Goal: Information Seeking & Learning: Compare options

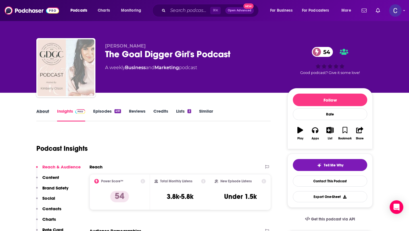
click at [50, 114] on div "About" at bounding box center [46, 114] width 21 height 13
click at [43, 113] on link "About" at bounding box center [42, 114] width 13 height 13
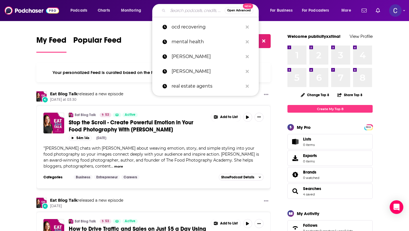
click at [190, 13] on input "Search podcasts, credits, & more..." at bounding box center [196, 10] width 57 height 9
paste input "Leadership is Feminine"
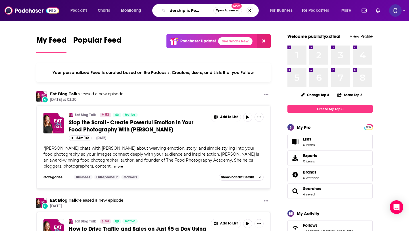
type input "Leadership is Feminine"
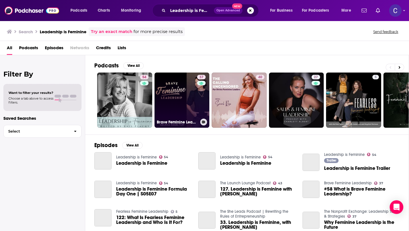
click at [179, 91] on link "37 Brave Feminine Leadership" at bounding box center [182, 99] width 55 height 55
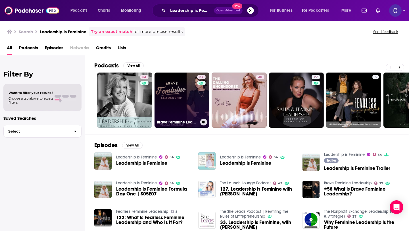
click at [171, 90] on link "37 Brave Feminine Leadership" at bounding box center [182, 99] width 55 height 55
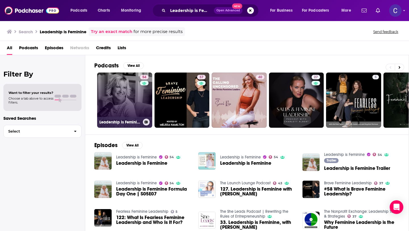
click at [143, 96] on div "54" at bounding box center [145, 97] width 10 height 44
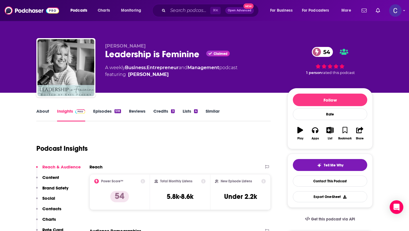
click at [210, 113] on link "Similar" at bounding box center [213, 114] width 14 height 13
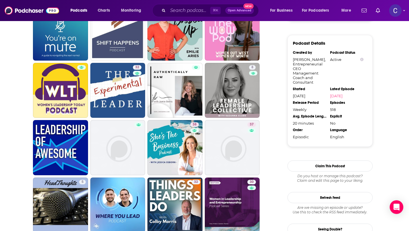
scroll to position [553, 0]
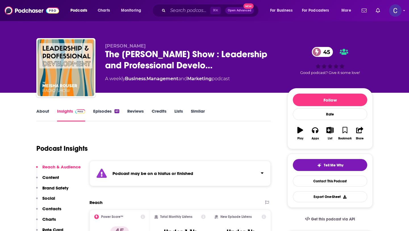
click at [193, 115] on link "Similar" at bounding box center [198, 114] width 14 height 13
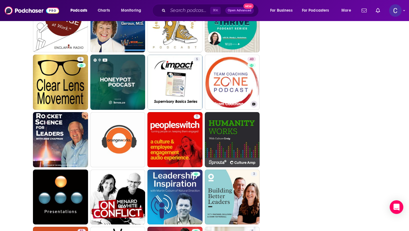
scroll to position [761, 0]
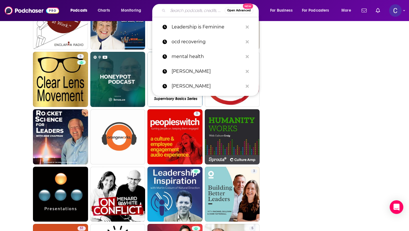
click at [184, 11] on input "Search podcasts, credits, & more..." at bounding box center [196, 10] width 57 height 9
paste input "Communication is an Art: Tips & strategies about leadership"
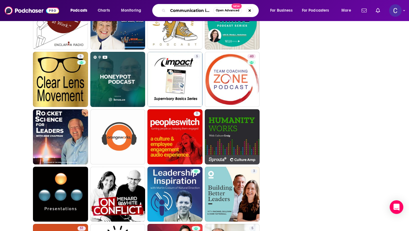
scroll to position [0, 85]
type input "Communication is an Art: Tips & strategies about leadership"
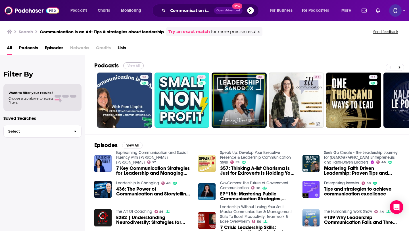
click at [132, 64] on button "View All" at bounding box center [133, 65] width 20 height 7
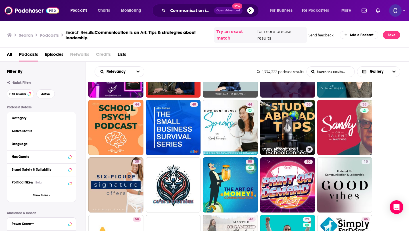
scroll to position [407, 0]
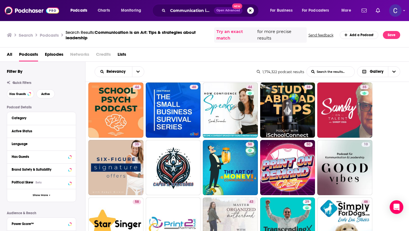
click at [249, 11] on button "Search podcasts, credits, & more..." at bounding box center [250, 10] width 7 height 7
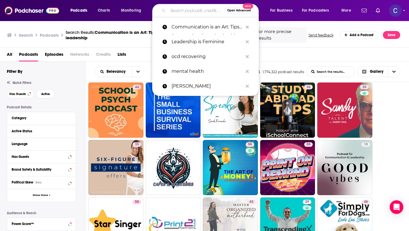
scroll to position [0, 0]
click at [192, 11] on input "Search podcasts, credits, & more..." at bounding box center [196, 10] width 57 height 9
paste input "Pamela Lippitt"
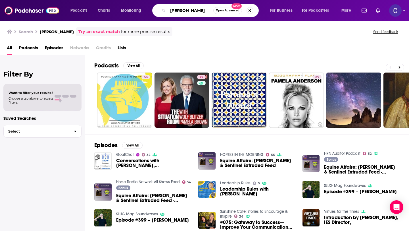
click at [202, 12] on input "Pamela Lippitt" at bounding box center [190, 10] width 45 height 9
paste input "Communication is an Art: Tips & strategies about leadership"
type input "Pamela Lippitt Communication is an Art: Tips & strategies about leadership"
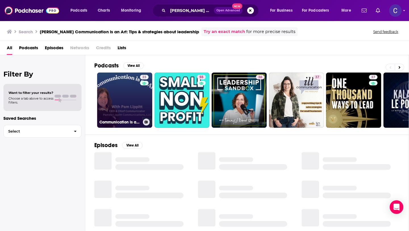
click at [133, 98] on link "23 Communication is an Art: Tips & strategies about leadership, networking, spe…" at bounding box center [124, 99] width 55 height 55
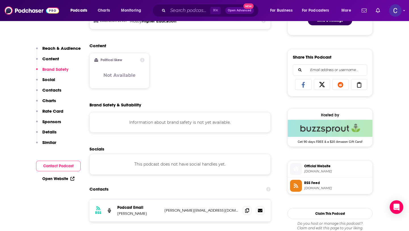
scroll to position [362, 0]
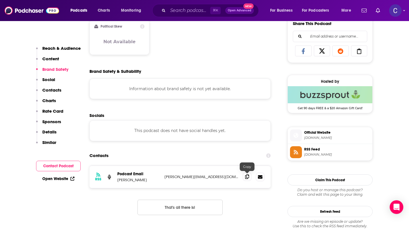
click at [246, 175] on icon at bounding box center [247, 176] width 4 height 5
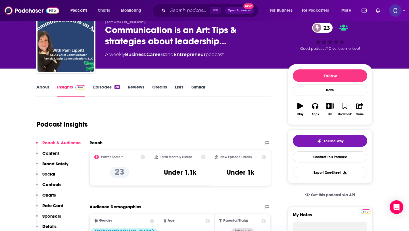
scroll to position [0, 0]
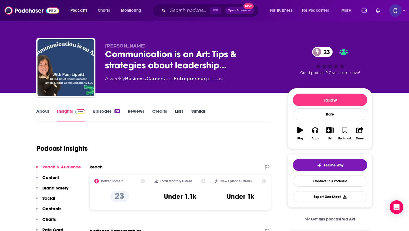
click at [200, 109] on link "Similar" at bounding box center [199, 114] width 14 height 13
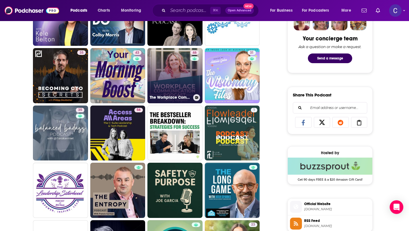
scroll to position [291, 0]
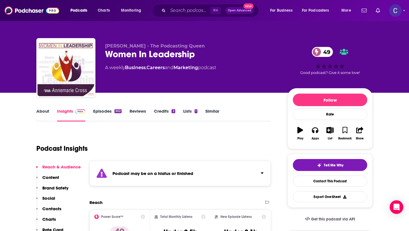
click at [215, 112] on link "Similar" at bounding box center [213, 114] width 14 height 13
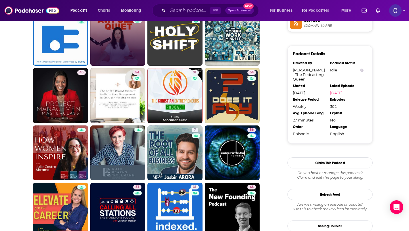
scroll to position [504, 0]
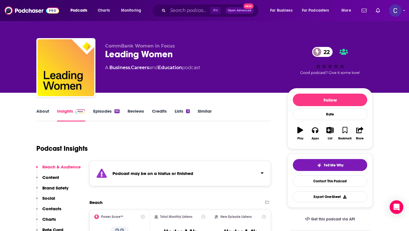
click at [204, 111] on link "Similar" at bounding box center [205, 114] width 14 height 13
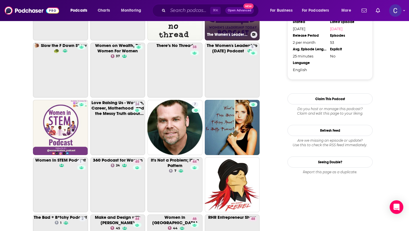
scroll to position [568, 0]
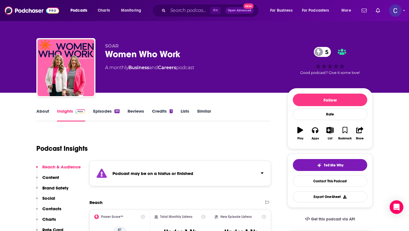
click at [204, 111] on link "Similar" at bounding box center [204, 114] width 14 height 13
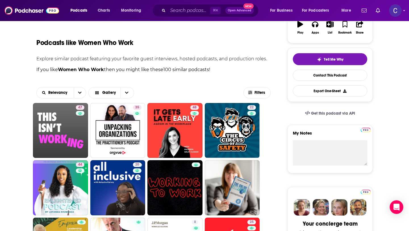
scroll to position [183, 0]
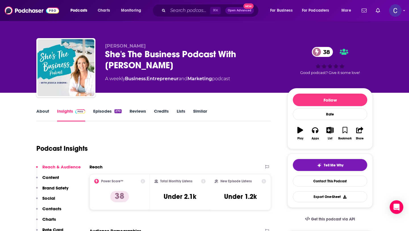
click at [44, 113] on link "About" at bounding box center [42, 114] width 13 height 13
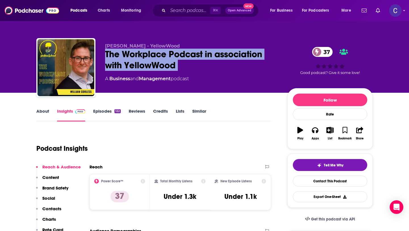
drag, startPoint x: 189, startPoint y: 74, endPoint x: 107, endPoint y: 51, distance: 85.4
click at [107, 51] on div "William Corless - YellowWood The Workplace Podcast in association with YellowWo…" at bounding box center [191, 65] width 173 height 45
copy div "The Workplace Podcast in association with YellowWood 37"
click at [43, 115] on link "About" at bounding box center [42, 114] width 13 height 13
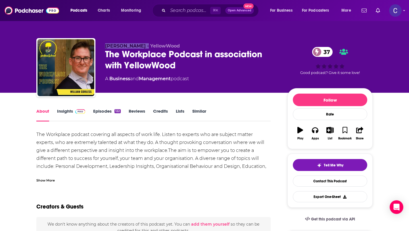
drag, startPoint x: 106, startPoint y: 47, endPoint x: 142, endPoint y: 47, distance: 35.3
click at [142, 47] on span "William Corless - YellowWood" at bounding box center [142, 45] width 75 height 5
copy span "William Corless"
click at [65, 111] on link "Insights" at bounding box center [71, 114] width 28 height 13
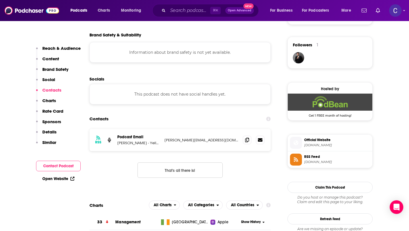
scroll to position [407, 0]
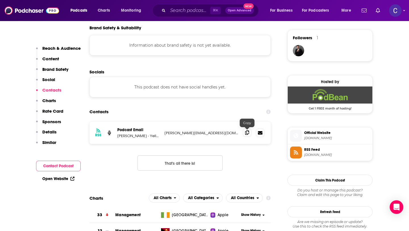
click at [245, 134] on icon at bounding box center [247, 132] width 4 height 5
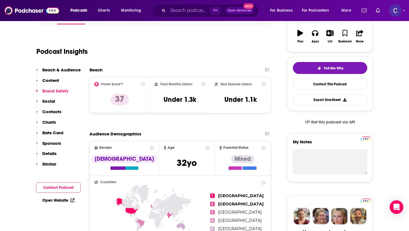
scroll to position [0, 0]
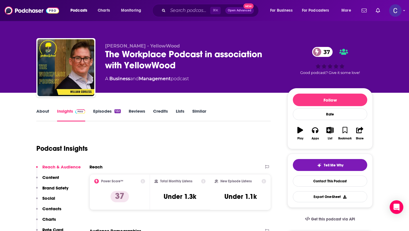
click at [201, 113] on link "Similar" at bounding box center [199, 114] width 14 height 13
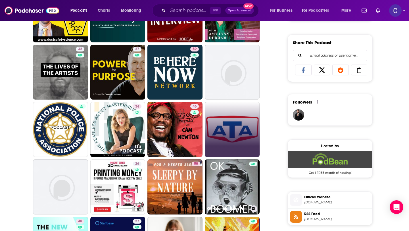
scroll to position [345, 0]
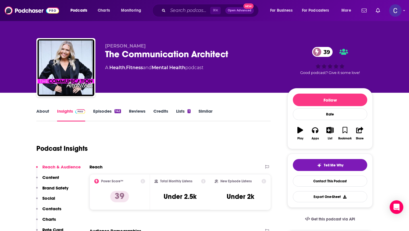
click at [43, 110] on link "About" at bounding box center [42, 114] width 13 height 13
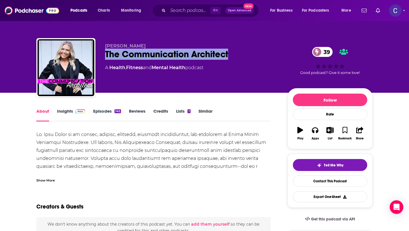
drag, startPoint x: 231, startPoint y: 56, endPoint x: 106, endPoint y: 53, distance: 124.8
click at [106, 53] on div "The Communication Architect 39" at bounding box center [191, 54] width 173 height 11
copy h1 "The Communication Architect"
drag, startPoint x: 103, startPoint y: 45, endPoint x: 143, endPoint y: 45, distance: 39.8
click at [143, 45] on div "Dr. Lisa Dunne The Communication Architect 39 A Health , Fitness and Mental Hea…" at bounding box center [204, 68] width 337 height 61
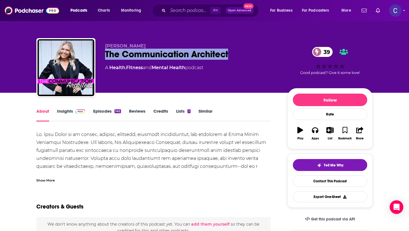
copy span "Dr. Lisa Dunne"
click at [71, 116] on link "Insights" at bounding box center [71, 114] width 28 height 13
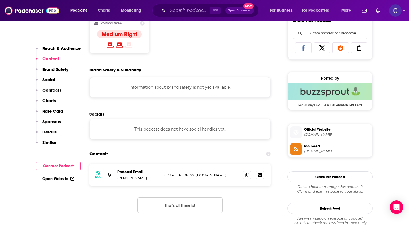
scroll to position [375, 0]
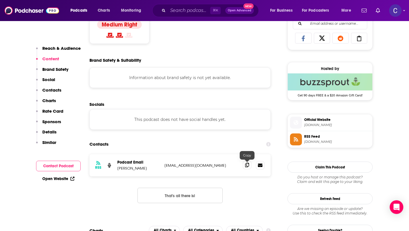
click at [249, 168] on span at bounding box center [247, 165] width 9 height 9
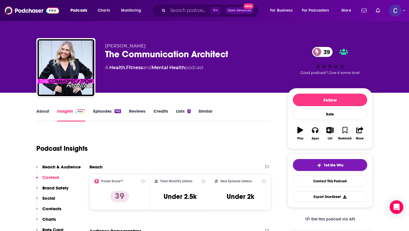
click at [204, 115] on link "Similar" at bounding box center [206, 114] width 14 height 13
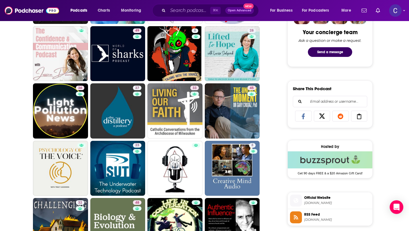
scroll to position [297, 0]
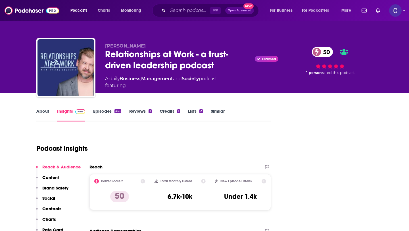
click at [42, 113] on link "About" at bounding box center [42, 114] width 13 height 13
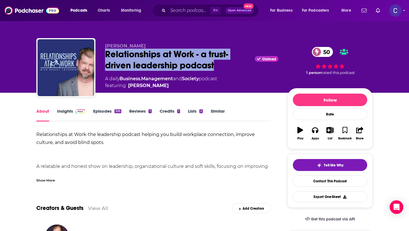
drag, startPoint x: 217, startPoint y: 65, endPoint x: 103, endPoint y: 54, distance: 113.7
click at [103, 54] on div "[PERSON_NAME] Relationships at Work - a trust-driven leadership podcast Claimed…" at bounding box center [204, 68] width 337 height 61
copy h1 "Relationships at Work - a trust-driven leadership podcast"
drag, startPoint x: 105, startPoint y: 45, endPoint x: 175, endPoint y: 45, distance: 70.2
click at [175, 45] on p "[PERSON_NAME]" at bounding box center [191, 45] width 173 height 5
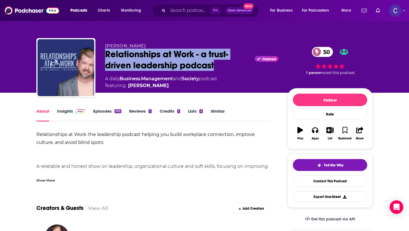
copy span "[PERSON_NAME]"
click at [65, 114] on link "Insights" at bounding box center [71, 114] width 28 height 13
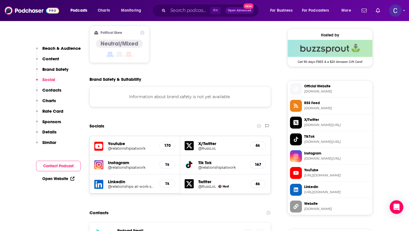
scroll to position [521, 0]
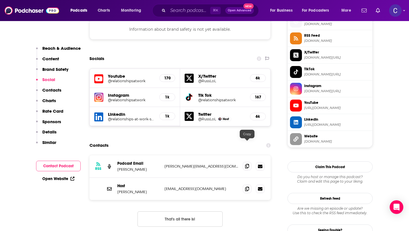
click at [245, 164] on icon at bounding box center [247, 166] width 4 height 5
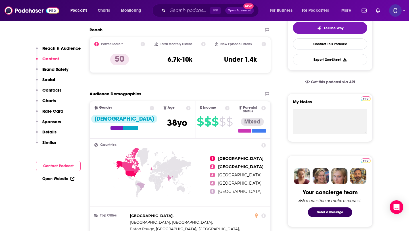
scroll to position [0, 0]
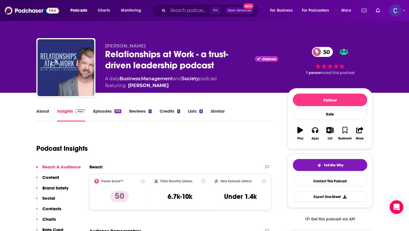
click at [216, 113] on link "Similar" at bounding box center [218, 114] width 14 height 13
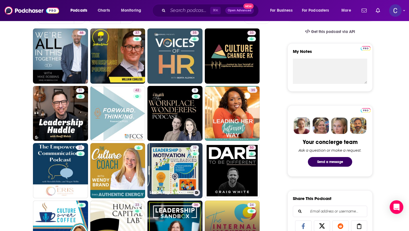
scroll to position [210, 0]
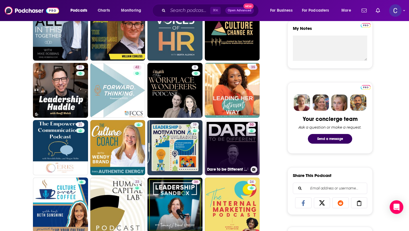
click at [239, 158] on link "50 Dare to be Different with [PERSON_NAME]" at bounding box center [232, 147] width 55 height 55
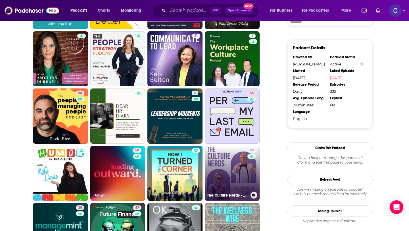
scroll to position [593, 0]
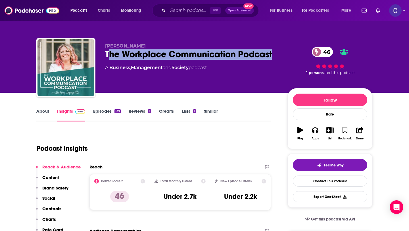
drag, startPoint x: 283, startPoint y: 53, endPoint x: 107, endPoint y: 54, distance: 175.4
click at [107, 54] on div "[PERSON_NAME] The Workplace Communication Podcast 46 A Business , Management an…" at bounding box center [239, 68] width 268 height 51
copy h2 "The Workplace Communication Podcast"
drag, startPoint x: 106, startPoint y: 46, endPoint x: 169, endPoint y: 46, distance: 63.4
click at [169, 46] on p "Lindsay Lapaquette" at bounding box center [191, 45] width 173 height 5
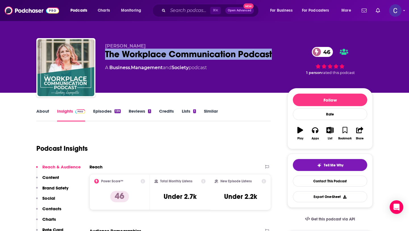
copy span "Lindsay Lapaquette"
click at [41, 117] on link "About" at bounding box center [42, 114] width 13 height 13
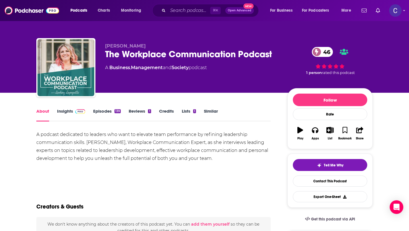
click at [63, 115] on link "Insights" at bounding box center [71, 114] width 28 height 13
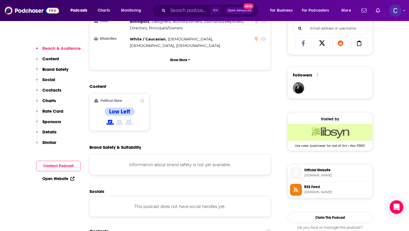
scroll to position [471, 0]
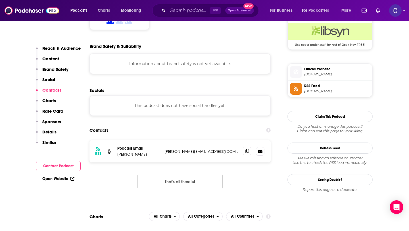
click at [248, 147] on div at bounding box center [254, 151] width 22 height 9
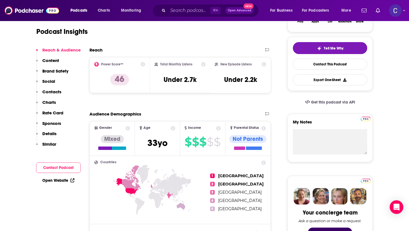
scroll to position [0, 0]
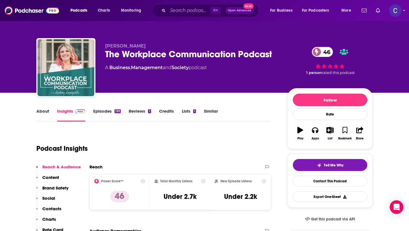
click at [212, 114] on link "Similar" at bounding box center [211, 114] width 14 height 13
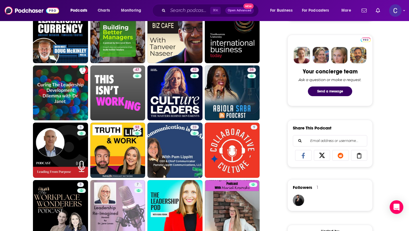
scroll to position [327, 0]
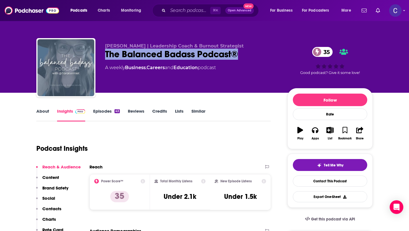
drag, startPoint x: 242, startPoint y: 55, endPoint x: 105, endPoint y: 53, distance: 136.7
click at [105, 53] on div "The Balanced Badass Podcast® 35" at bounding box center [191, 54] width 173 height 11
copy h2 "The Balanced Badass Podcast®"
click at [46, 109] on link "About" at bounding box center [42, 114] width 13 height 13
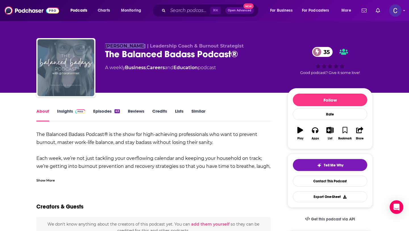
drag, startPoint x: 101, startPoint y: 43, endPoint x: 136, endPoint y: 45, distance: 35.0
click at [136, 45] on div "[PERSON_NAME] | Leadership Coach & Burnout Strategist The Balanced Badass Podca…" at bounding box center [204, 68] width 337 height 61
copy span "[PERSON_NAME]"
click at [65, 109] on link "Insights" at bounding box center [71, 114] width 28 height 13
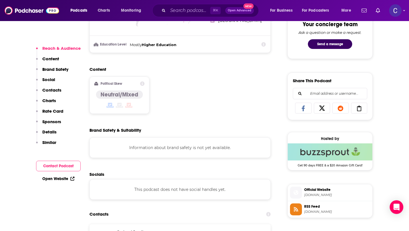
scroll to position [410, 0]
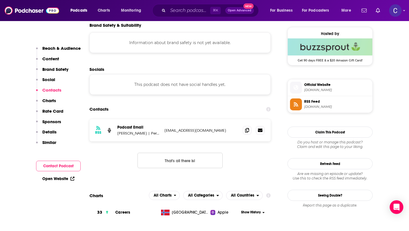
click at [250, 136] on div "RSS Podcast Email [PERSON_NAME] | Personal Growth Coach [EMAIL_ADDRESS][DOMAIN_…" at bounding box center [180, 130] width 181 height 22
click at [248, 131] on icon at bounding box center [247, 130] width 4 height 5
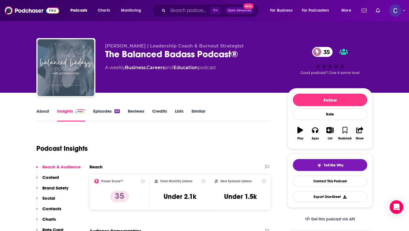
click at [200, 113] on link "Similar" at bounding box center [199, 114] width 14 height 13
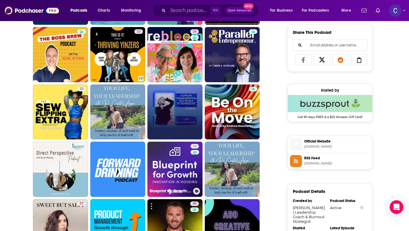
scroll to position [356, 0]
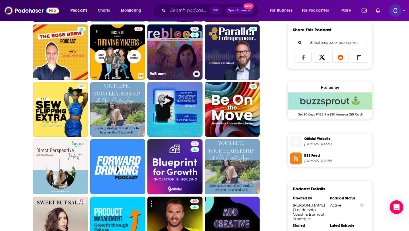
click at [183, 61] on link "38 ReBloom" at bounding box center [175, 51] width 55 height 55
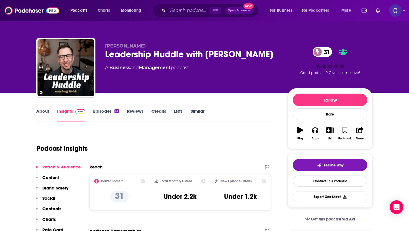
click at [46, 111] on link "About" at bounding box center [42, 114] width 13 height 13
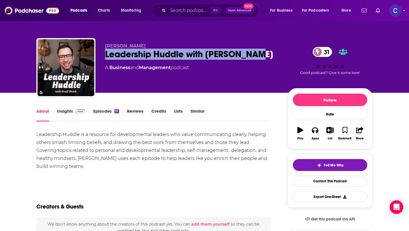
drag, startPoint x: 258, startPoint y: 56, endPoint x: 106, endPoint y: 54, distance: 151.8
click at [106, 54] on div "Leadership Huddle with Geoff Welch 31" at bounding box center [191, 54] width 173 height 11
copy h1 "Leadership Huddle with Geoff Welch"
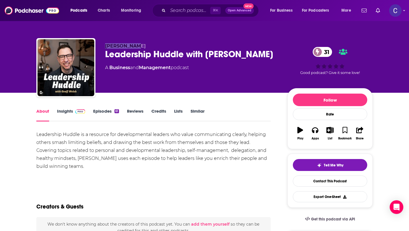
drag, startPoint x: 104, startPoint y: 47, endPoint x: 148, endPoint y: 46, distance: 43.8
click at [148, 46] on div "Geoff Welch Leadership Huddle with Geoff Welch 31 A Business and Management pod…" at bounding box center [204, 68] width 337 height 61
copy span "Geoff Welch"
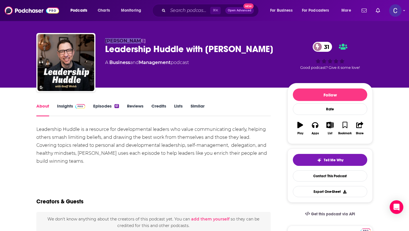
click at [66, 107] on link "Insights" at bounding box center [71, 109] width 28 height 13
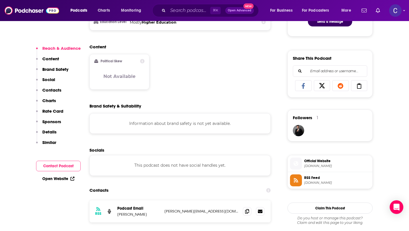
scroll to position [350, 0]
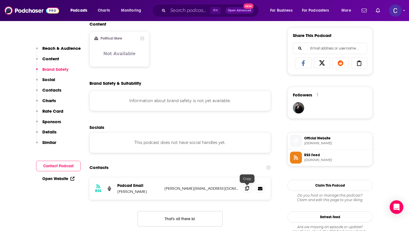
click at [247, 192] on span at bounding box center [247, 188] width 9 height 9
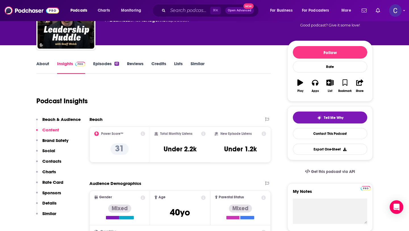
scroll to position [0, 0]
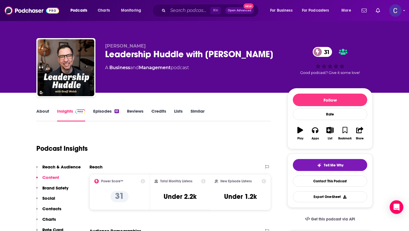
click at [199, 115] on link "Similar" at bounding box center [198, 114] width 14 height 13
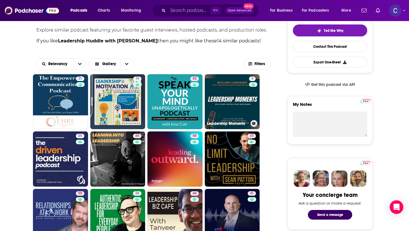
scroll to position [134, 0]
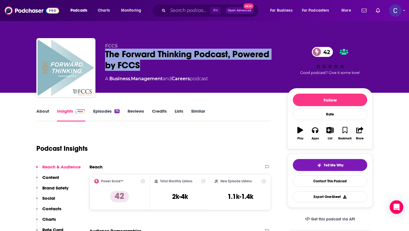
drag, startPoint x: 172, startPoint y: 67, endPoint x: 105, endPoint y: 57, distance: 67.3
click at [105, 57] on div "The Forward Thinking Podcast, Powered by FCCS 42" at bounding box center [191, 60] width 173 height 22
copy h2 "The Forward Thinking Podcast, Powered by FCCS"
click at [40, 111] on link "About" at bounding box center [42, 114] width 13 height 13
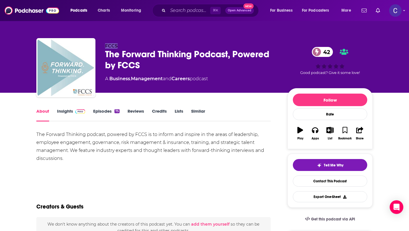
drag, startPoint x: 105, startPoint y: 43, endPoint x: 125, endPoint y: 43, distance: 20.5
click at [125, 43] on div "FCCS The Forward Thinking Podcast, Powered by FCCS 42 A Business , Management a…" at bounding box center [204, 68] width 337 height 61
copy span "FCCS"
click at [60, 111] on link "Insights" at bounding box center [71, 114] width 28 height 13
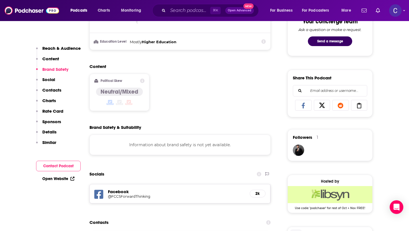
scroll to position [399, 0]
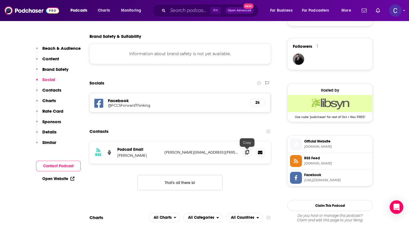
click at [248, 155] on span at bounding box center [247, 152] width 9 height 9
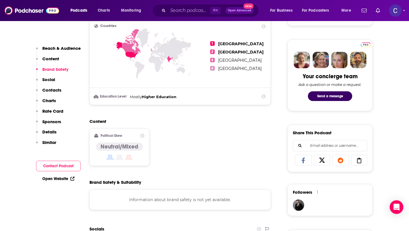
scroll to position [0, 0]
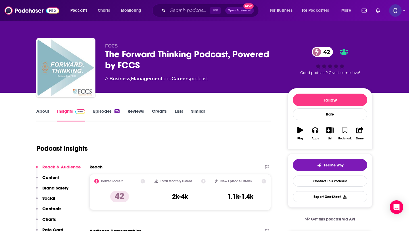
click at [200, 112] on link "Similar" at bounding box center [198, 114] width 14 height 13
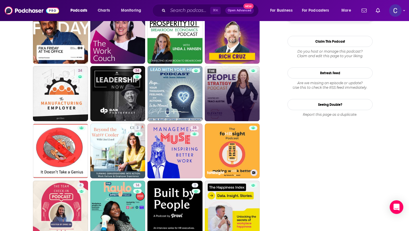
scroll to position [741, 0]
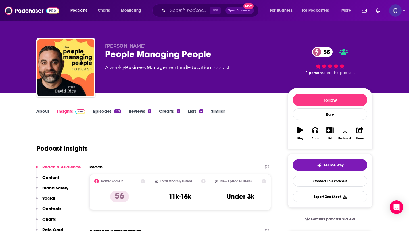
click at [43, 111] on link "About" at bounding box center [42, 114] width 13 height 13
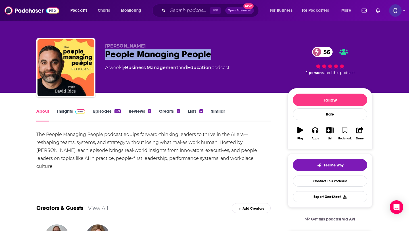
drag, startPoint x: 224, startPoint y: 55, endPoint x: 102, endPoint y: 56, distance: 122.5
click at [102, 56] on div "David Rice People Managing People 56 A weekly Business , Management and Educati…" at bounding box center [204, 68] width 337 height 61
copy h1 "People Managing People"
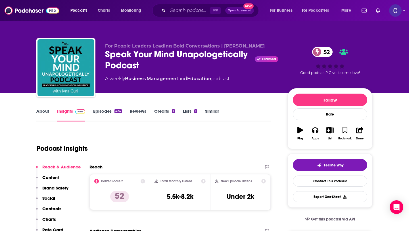
click at [45, 112] on link "About" at bounding box center [42, 114] width 13 height 13
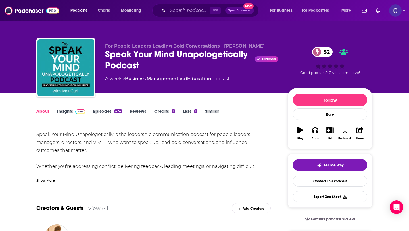
drag, startPoint x: 229, startPoint y: 88, endPoint x: 163, endPoint y: 75, distance: 67.6
click at [163, 75] on div "For People Leaders Leading Bold Conversations | [PERSON_NAME] Speak Your Mind U…" at bounding box center [191, 65] width 173 height 45
click at [224, 66] on div "Speak Your Mind Unapologetically Podcast Claimed 52" at bounding box center [191, 60] width 173 height 22
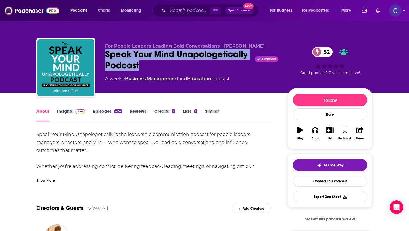
drag, startPoint x: 235, startPoint y: 67, endPoint x: 106, endPoint y: 52, distance: 129.6
click at [106, 52] on div "Speak Your Mind Unapologetically Podcast Claimed 52" at bounding box center [191, 60] width 173 height 22
copy h1 "Speak Your Mind Unapologetically Podcast"
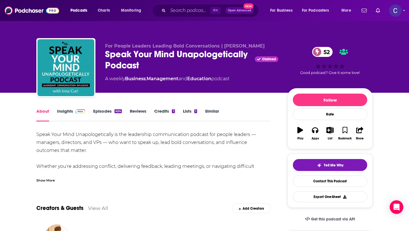
drag, startPoint x: 223, startPoint y: 46, endPoint x: 251, endPoint y: 45, distance: 27.9
click at [251, 45] on p "For People Leaders Leading Bold Conversations | [PERSON_NAME]" at bounding box center [191, 45] width 173 height 5
drag, startPoint x: 251, startPoint y: 45, endPoint x: 223, endPoint y: 46, distance: 27.9
click at [223, 46] on p "For People Leaders Leading Bold Conversations | [PERSON_NAME]" at bounding box center [191, 45] width 173 height 5
copy span "[PERSON_NAME]"
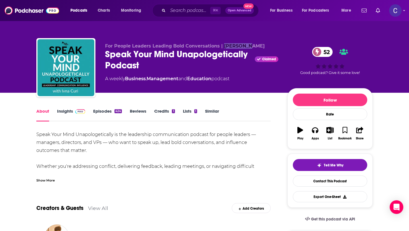
click at [68, 113] on link "Insights" at bounding box center [71, 114] width 28 height 13
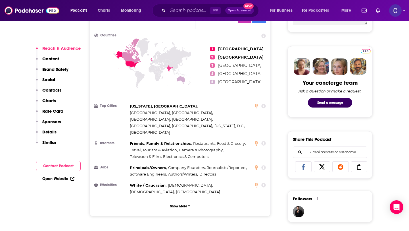
scroll to position [485, 0]
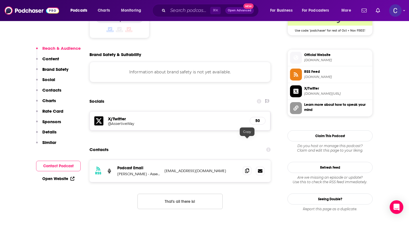
click at [244, 166] on span at bounding box center [247, 170] width 9 height 9
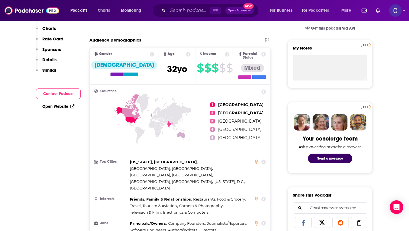
scroll to position [0, 0]
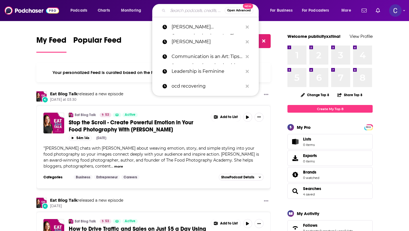
click at [182, 11] on input "Search podcasts, credits, & more..." at bounding box center [196, 10] width 57 height 9
paste input "The Workplace Communication Podcast"
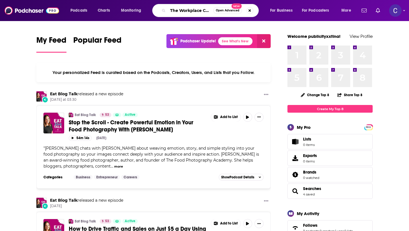
scroll to position [0, 44]
type input "The Workplace Communication Podcast"
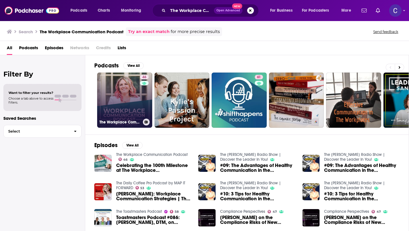
click at [119, 102] on link "46 The Workplace Communication Podcast" at bounding box center [124, 99] width 55 height 55
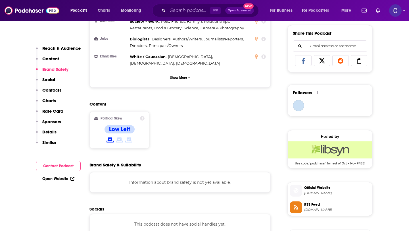
scroll to position [469, 0]
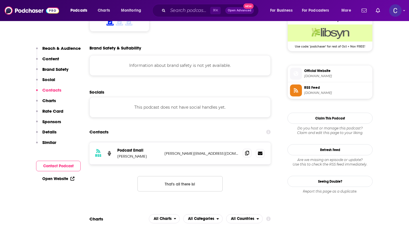
click at [247, 151] on icon at bounding box center [247, 153] width 4 height 5
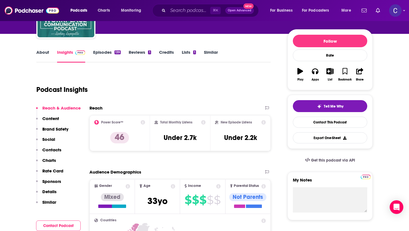
scroll to position [0, 0]
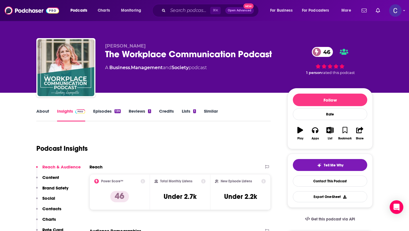
click at [211, 112] on link "Similar" at bounding box center [211, 114] width 14 height 13
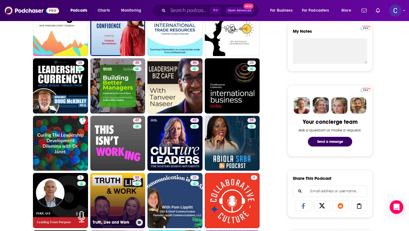
scroll to position [274, 0]
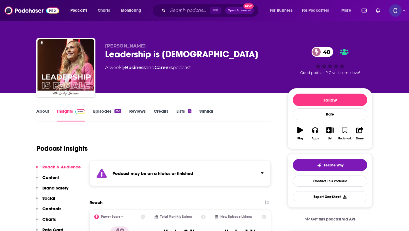
click at [204, 113] on link "Similar" at bounding box center [207, 114] width 14 height 13
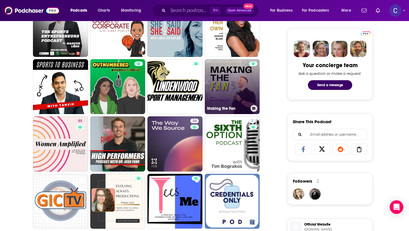
scroll to position [350, 0]
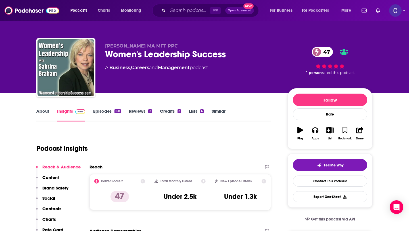
click at [39, 111] on link "About" at bounding box center [42, 114] width 13 height 13
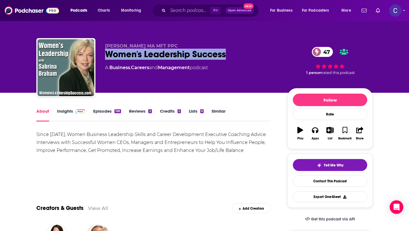
drag, startPoint x: 229, startPoint y: 58, endPoint x: 107, endPoint y: 55, distance: 122.3
click at [107, 55] on div "Women's Leadership Success 47" at bounding box center [191, 54] width 173 height 11
copy h1 "Women's Leadership Success"
click at [220, 113] on link "Similar" at bounding box center [219, 114] width 14 height 13
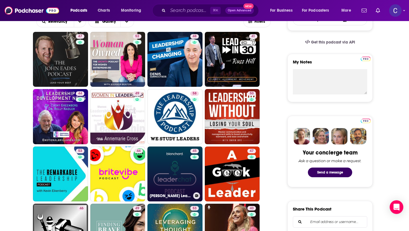
scroll to position [173, 0]
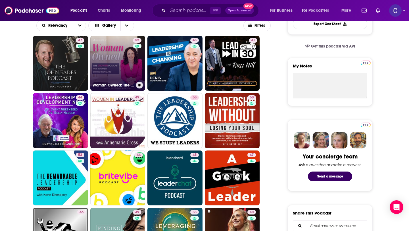
click at [132, 48] on link "52 Woman Owned: The Growth Podcast for Women Entrepreneurs" at bounding box center [117, 63] width 55 height 55
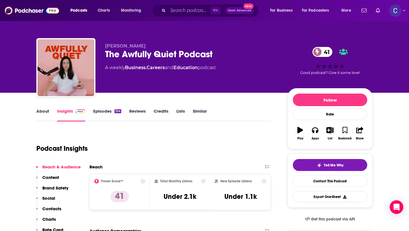
click at [44, 111] on link "About" at bounding box center [42, 114] width 13 height 13
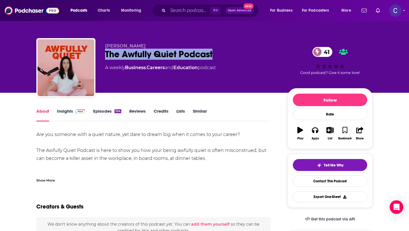
drag, startPoint x: 218, startPoint y: 55, endPoint x: 105, endPoint y: 54, distance: 112.6
click at [105, 54] on div "The Awfully Quiet Podcast 41" at bounding box center [191, 54] width 173 height 11
copy h1 "The Awfully Quiet Podcast"
click at [203, 111] on link "Similar" at bounding box center [200, 114] width 14 height 13
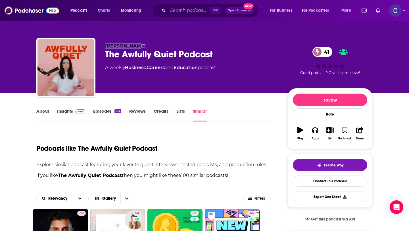
drag, startPoint x: 141, startPoint y: 45, endPoint x: 97, endPoint y: 45, distance: 44.1
click at [97, 45] on div "Hannah Sosa The Awfully Quiet Podcast 41 A weekly Business , Careers and Educat…" at bounding box center [204, 68] width 337 height 61
copy span "Hannah Sosa"
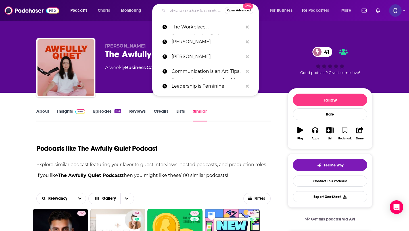
click at [180, 13] on input "Search podcasts, credits, & more..." at bounding box center [196, 10] width 57 height 9
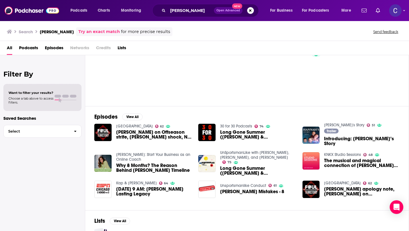
scroll to position [37, 0]
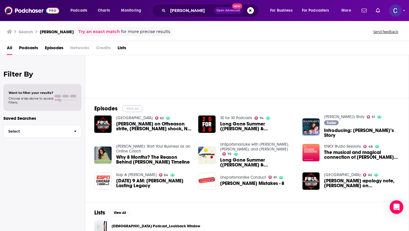
click at [138, 109] on button "View All" at bounding box center [132, 108] width 20 height 7
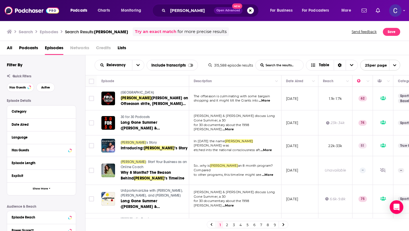
scroll to position [134, 0]
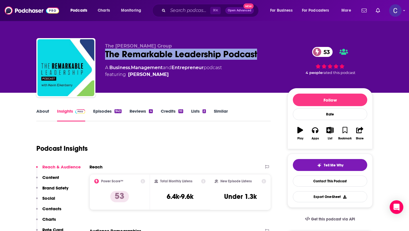
drag, startPoint x: 264, startPoint y: 57, endPoint x: 106, endPoint y: 51, distance: 158.7
click at [106, 51] on div "The Remarkable Leadership Podcast 53" at bounding box center [191, 54] width 173 height 11
copy h2 "The Remarkable Leadership Podcast"
click at [40, 111] on link "About" at bounding box center [42, 114] width 13 height 13
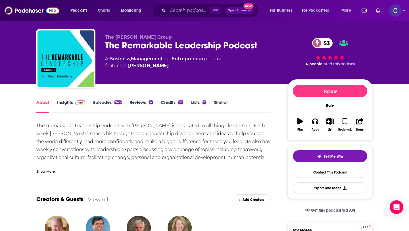
scroll to position [4, 0]
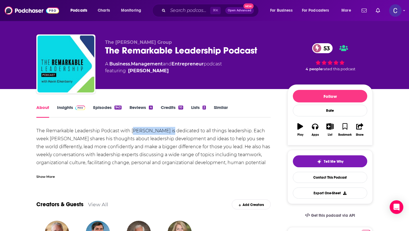
drag, startPoint x: 169, startPoint y: 131, endPoint x: 133, endPoint y: 132, distance: 35.5
click at [133, 132] on div "The Remarkable Leadership Podcast with Kevin Eikenberry is dedicated to all thi…" at bounding box center [153, 151] width 235 height 48
drag, startPoint x: 131, startPoint y: 130, endPoint x: 169, endPoint y: 132, distance: 38.1
click at [169, 132] on div "The Remarkable Leadership Podcast with Kevin Eikenberry is dedicated to all thi…" at bounding box center [153, 151] width 235 height 48
copy div "Kevin Eikenberry"
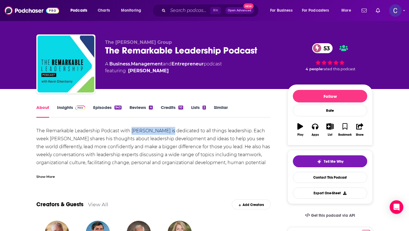
click at [63, 108] on link "Insights" at bounding box center [71, 111] width 28 height 13
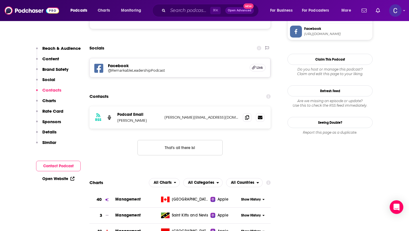
scroll to position [553, 0]
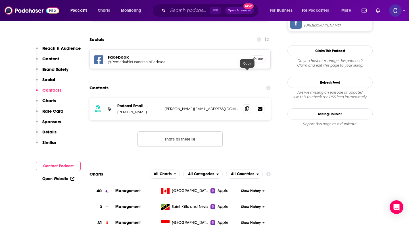
click at [246, 106] on icon at bounding box center [247, 108] width 4 height 5
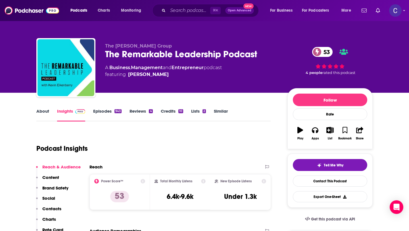
click at [221, 114] on link "Similar" at bounding box center [221, 114] width 14 height 13
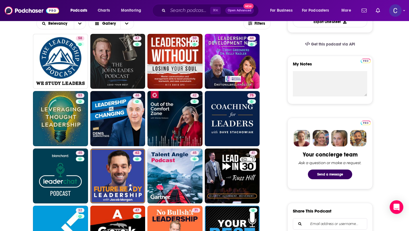
scroll to position [175, 0]
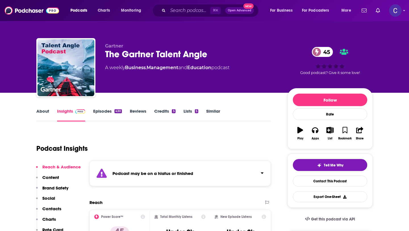
click at [217, 111] on link "Similar" at bounding box center [213, 114] width 14 height 13
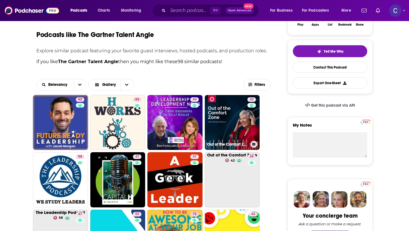
scroll to position [121, 0]
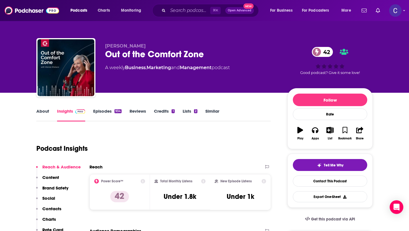
click at [39, 116] on link "About" at bounding box center [42, 114] width 13 height 13
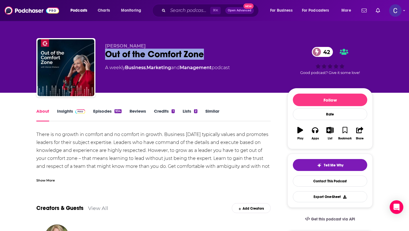
drag, startPoint x: 213, startPoint y: 57, endPoint x: 107, endPoint y: 55, distance: 106.3
click at [107, 55] on div "Out of the Comfort Zone 42" at bounding box center [191, 54] width 173 height 11
copy h1 "Out of the Comfort Zone"
click at [211, 111] on link "Similar" at bounding box center [213, 114] width 14 height 13
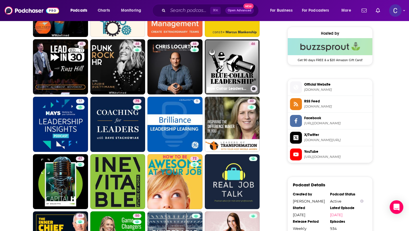
scroll to position [460, 0]
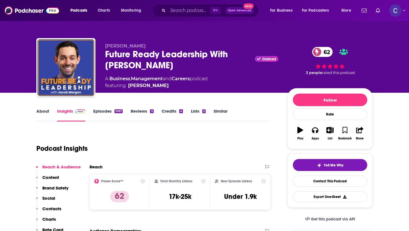
click at [47, 111] on link "About" at bounding box center [42, 114] width 13 height 13
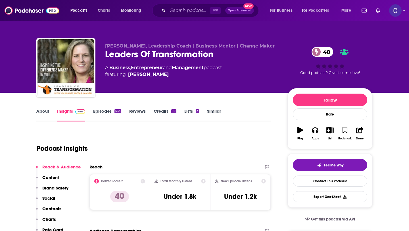
click at [42, 113] on link "About" at bounding box center [42, 114] width 13 height 13
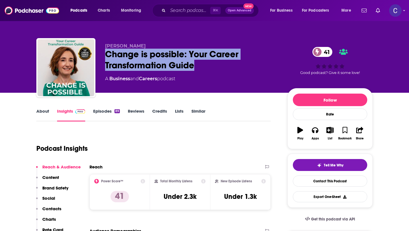
drag, startPoint x: 107, startPoint y: 54, endPoint x: 200, endPoint y: 64, distance: 92.9
click at [200, 64] on div "Change is possible: Your Career Transformation Guide 41" at bounding box center [191, 60] width 173 height 22
copy h2 "Change is possible: Your Career Transformation Guide"
click at [42, 111] on link "About" at bounding box center [42, 114] width 13 height 13
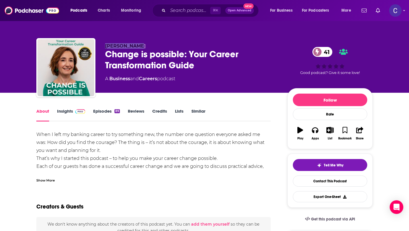
drag, startPoint x: 103, startPoint y: 45, endPoint x: 135, endPoint y: 45, distance: 31.6
click at [135, 45] on div "[PERSON_NAME] Change is possible: Your Career Transformation Guide 41 A Busines…" at bounding box center [204, 68] width 337 height 61
copy span "[PERSON_NAME]"
click at [69, 115] on link "Insights" at bounding box center [71, 114] width 28 height 13
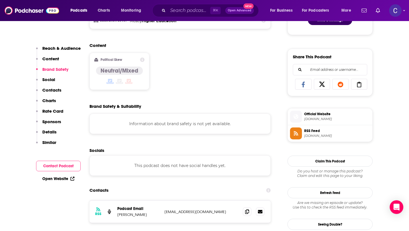
scroll to position [442, 0]
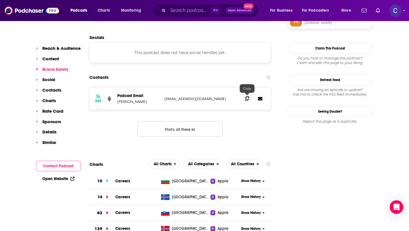
click at [246, 100] on icon at bounding box center [247, 98] width 4 height 5
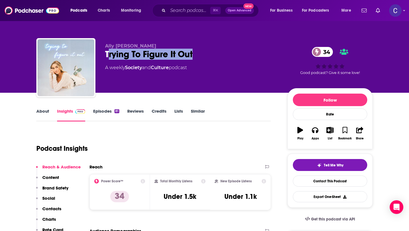
drag, startPoint x: 205, startPoint y: 61, endPoint x: 110, endPoint y: 59, distance: 95.0
click at [110, 59] on div "Ally [PERSON_NAME] Trying To Figure It Out 34 A weekly Society and Culture podc…" at bounding box center [191, 65] width 173 height 45
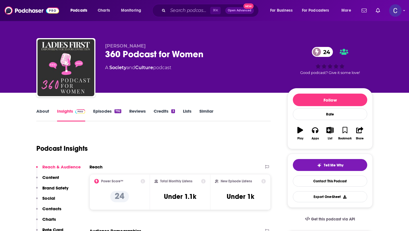
click at [43, 114] on link "About" at bounding box center [42, 114] width 13 height 13
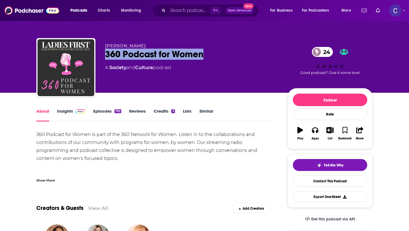
drag, startPoint x: 229, startPoint y: 57, endPoint x: 103, endPoint y: 51, distance: 126.6
click at [103, 51] on div "Lori Carrese 360 Podcast for Women 24 A Society and Culture podcast 24 Good pod…" at bounding box center [204, 68] width 337 height 61
copy h1 "360 Podcast for Women"
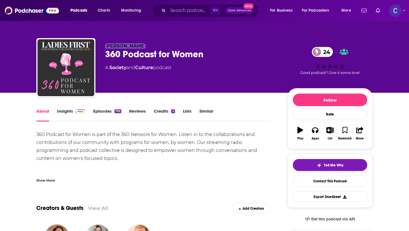
drag, startPoint x: 107, startPoint y: 45, endPoint x: 136, endPoint y: 45, distance: 29.3
click at [136, 45] on p "Lori Carrese" at bounding box center [191, 45] width 173 height 5
copy span "ori Carrese"
click at [68, 112] on link "Insights" at bounding box center [71, 114] width 28 height 13
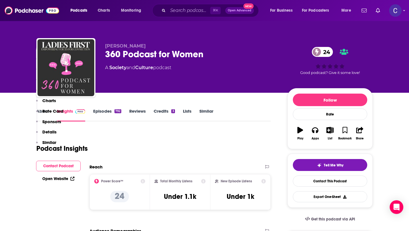
scroll to position [424, 0]
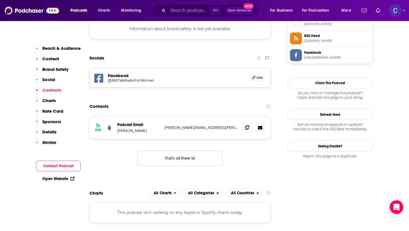
click at [249, 128] on span at bounding box center [247, 127] width 9 height 9
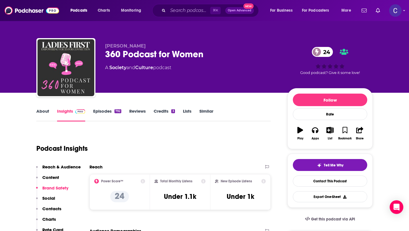
click at [201, 112] on link "Similar" at bounding box center [207, 114] width 14 height 13
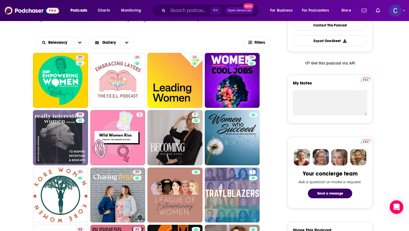
scroll to position [169, 0]
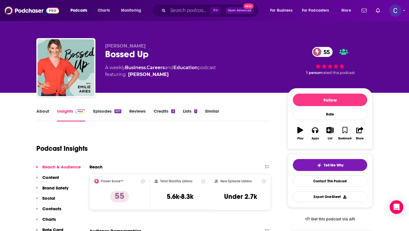
click at [45, 112] on link "About" at bounding box center [42, 114] width 13 height 13
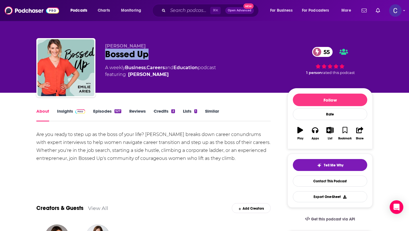
drag, startPoint x: 162, startPoint y: 61, endPoint x: 105, endPoint y: 54, distance: 57.9
click at [105, 54] on div "[PERSON_NAME] Bossed Up 55 A weekly Business , Careers and Education podcast fe…" at bounding box center [204, 68] width 337 height 61
drag, startPoint x: 105, startPoint y: 46, endPoint x: 144, endPoint y: 46, distance: 39.2
click at [144, 46] on p "Emilie Aries" at bounding box center [191, 45] width 173 height 5
copy span "Emilie Aries"
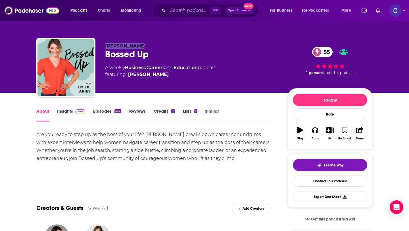
click at [66, 113] on link "Insights" at bounding box center [71, 114] width 28 height 13
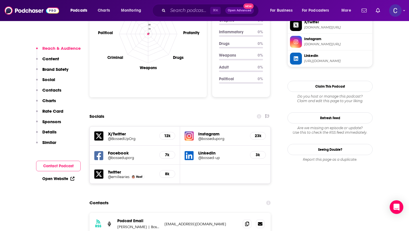
scroll to position [569, 0]
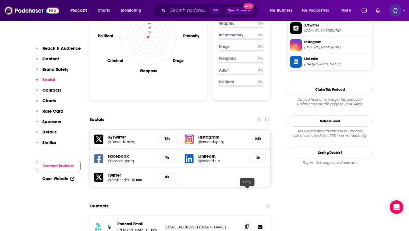
click at [245, 222] on span at bounding box center [247, 226] width 9 height 9
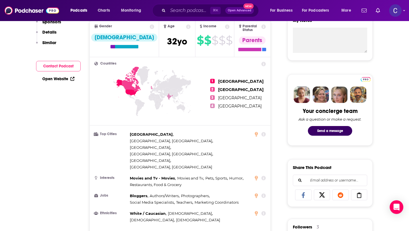
scroll to position [0, 0]
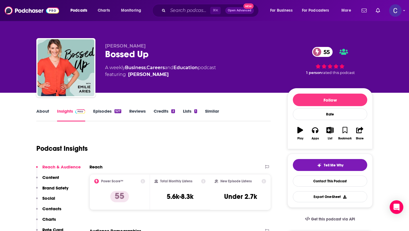
click at [209, 113] on link "Similar" at bounding box center [212, 114] width 14 height 13
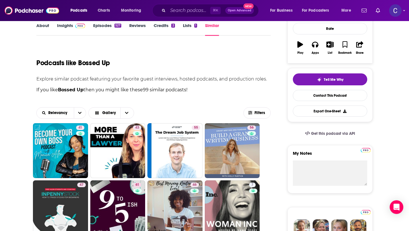
scroll to position [121, 0]
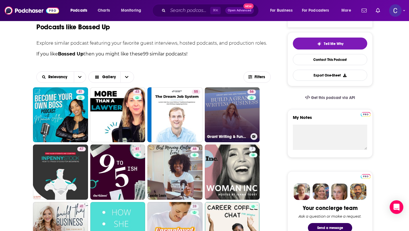
click at [237, 121] on link "56 Grant Writing & Funding" at bounding box center [232, 114] width 55 height 55
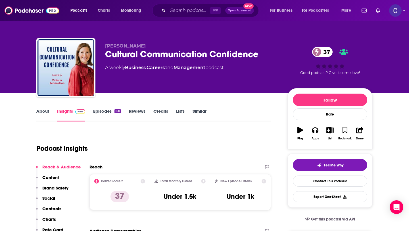
click at [45, 114] on link "About" at bounding box center [42, 114] width 13 height 13
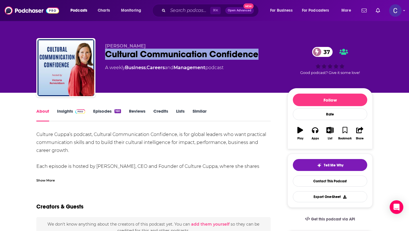
drag, startPoint x: 269, startPoint y: 56, endPoint x: 103, endPoint y: 49, distance: 165.6
click at [103, 49] on div "Victoria Rennoldson Cultural Communication Confidence 37 A weekly Business , Ca…" at bounding box center [204, 68] width 337 height 61
copy h1 "Cultural Communication Confidence"
drag, startPoint x: 105, startPoint y: 46, endPoint x: 164, endPoint y: 46, distance: 58.8
click at [164, 46] on p "Victoria Rennoldson" at bounding box center [191, 45] width 173 height 5
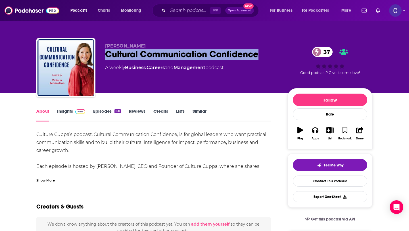
copy span "Victoria Rennoldson"
click at [65, 112] on link "Insights" at bounding box center [71, 114] width 28 height 13
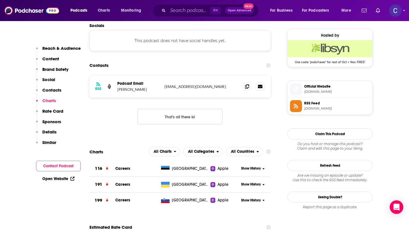
scroll to position [404, 0]
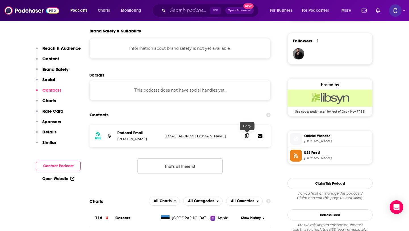
click at [244, 136] on span at bounding box center [247, 135] width 9 height 9
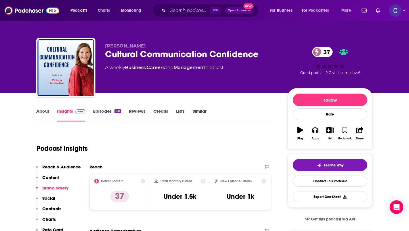
click at [200, 109] on link "Similar" at bounding box center [200, 114] width 14 height 13
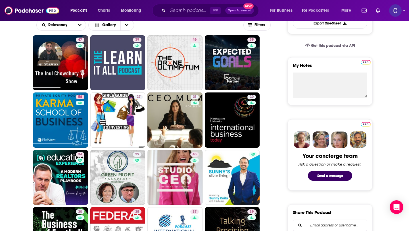
scroll to position [218, 0]
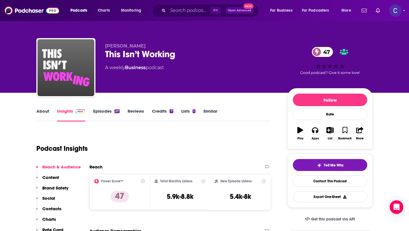
click at [40, 112] on link "About" at bounding box center [42, 114] width 13 height 13
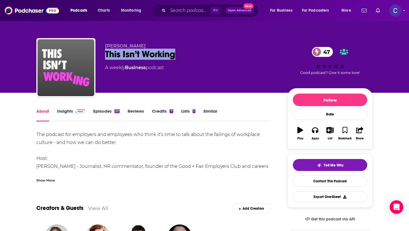
drag, startPoint x: 186, startPoint y: 61, endPoint x: 103, endPoint y: 58, distance: 83.6
click at [103, 58] on div "Tanya de Grunwald This Isn’t Working 47 A weekly Business podcast 47 Good podca…" at bounding box center [204, 68] width 337 height 61
copy h1 "This Isn’t Working"
drag, startPoint x: 104, startPoint y: 44, endPoint x: 159, endPoint y: 47, distance: 55.0
click at [159, 47] on div "Tanya de Grunwald This Isn’t Working 47 A weekly Business podcast 47 Good podca…" at bounding box center [204, 68] width 337 height 61
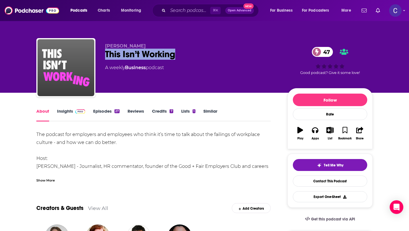
copy span "Tanya de Grunwald"
click at [66, 111] on link "Insights" at bounding box center [71, 114] width 28 height 13
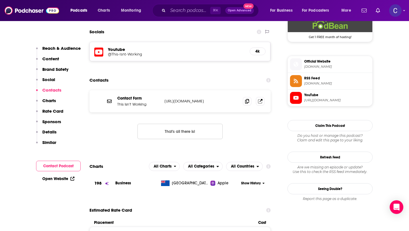
scroll to position [435, 0]
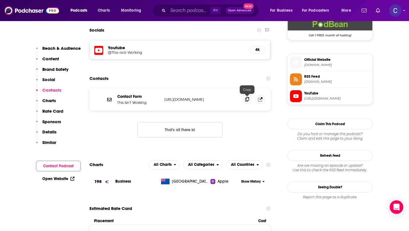
click at [244, 102] on span at bounding box center [247, 99] width 9 height 9
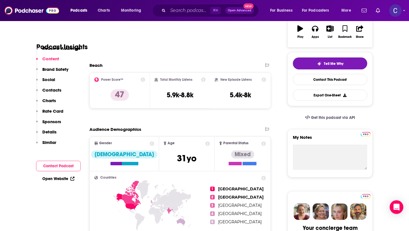
scroll to position [0, 0]
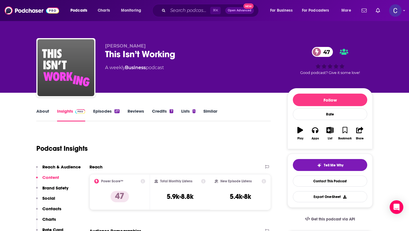
click at [213, 112] on link "Similar" at bounding box center [211, 114] width 14 height 13
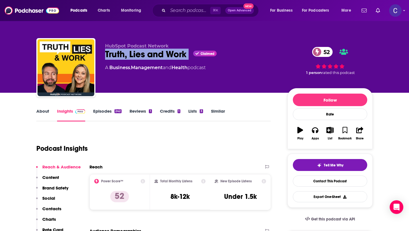
drag, startPoint x: 190, startPoint y: 56, endPoint x: 105, endPoint y: 56, distance: 84.7
click at [105, 56] on div "Truth, Lies and Work Claimed 52" at bounding box center [191, 54] width 173 height 11
copy div "Truth, Lies and Work"
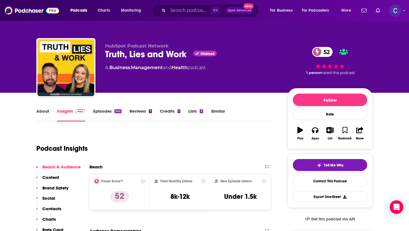
click at [46, 112] on link "About" at bounding box center [42, 114] width 13 height 13
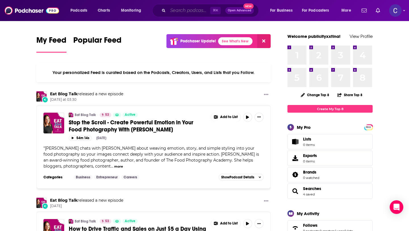
click at [189, 13] on input "Search podcasts, credits, & more..." at bounding box center [189, 10] width 42 height 9
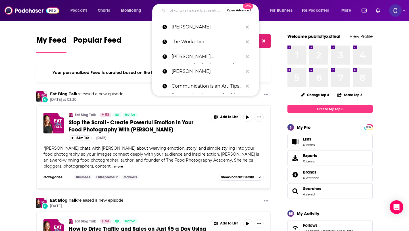
paste input "Event Ready Podcast"
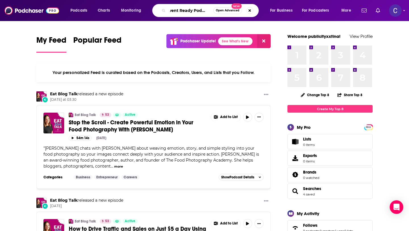
type input "Event Ready Podcast"
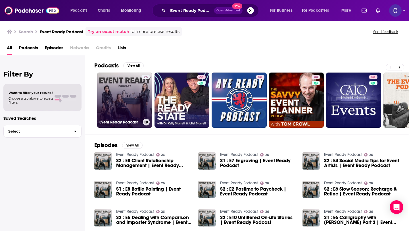
click at [134, 95] on link "26 Event Ready Podcast" at bounding box center [124, 99] width 55 height 55
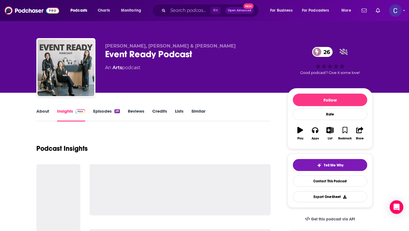
click at [106, 113] on link "Episodes 28" at bounding box center [106, 114] width 27 height 13
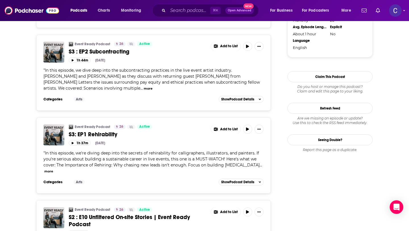
scroll to position [625, 0]
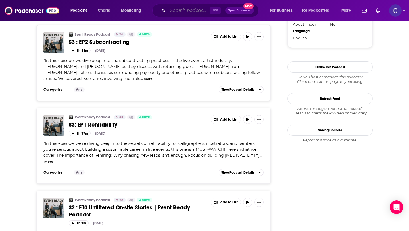
click at [195, 9] on input "Search podcasts, credits, & more..." at bounding box center [189, 10] width 42 height 9
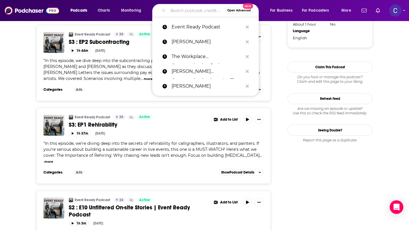
paste input "Strategy Hour | Online Marketing for Business Growth"
type input "Strategy Hour | Online Marketing for Business Growth"
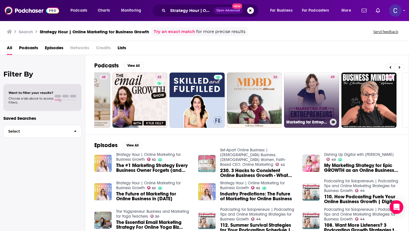
scroll to position [0, 207]
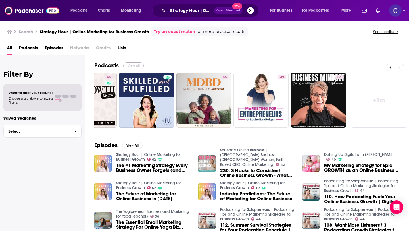
click at [129, 64] on button "View All" at bounding box center [133, 65] width 20 height 7
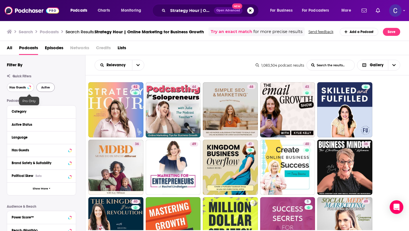
click at [27, 92] on button "Has Guests" at bounding box center [20, 87] width 27 height 9
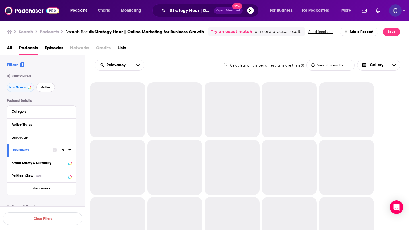
click at [41, 89] on span "Active" at bounding box center [45, 87] width 9 height 3
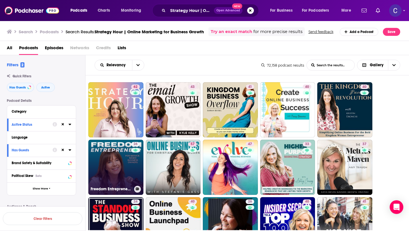
click at [124, 172] on link "26 Freedom Entrepreneur Podcast | Online Business Tips, Business System Strateg…" at bounding box center [115, 167] width 55 height 55
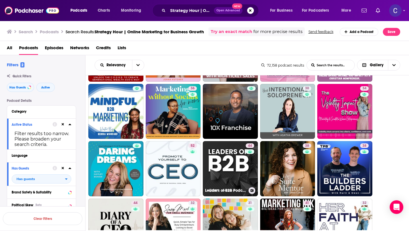
scroll to position [454, 0]
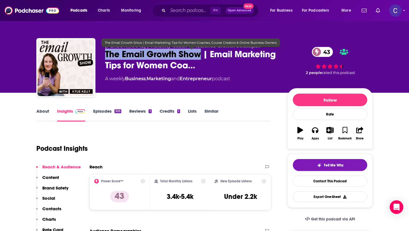
drag, startPoint x: 105, startPoint y: 55, endPoint x: 199, endPoint y: 57, distance: 93.8
click at [199, 57] on span "The Email Growth Show | Email Marketing Tips for Women Coa…" at bounding box center [191, 60] width 173 height 22
copy h2 "The Email Growth Show"
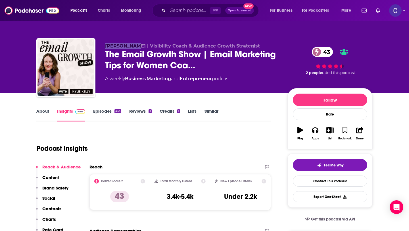
drag, startPoint x: 104, startPoint y: 46, endPoint x: 129, endPoint y: 47, distance: 25.0
click at [129, 47] on div "Kylie Kelly | Visibility Coach & Audience Growth Strategist The Email Growth Sh…" at bounding box center [204, 68] width 337 height 61
copy span "Kylie Kelly"
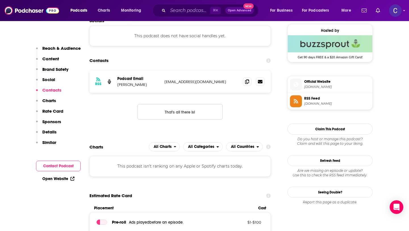
scroll to position [461, 0]
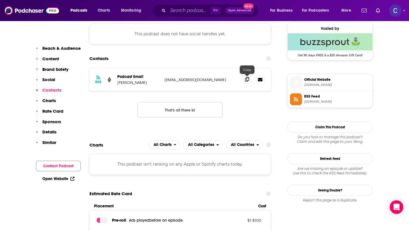
click at [246, 82] on icon at bounding box center [247, 79] width 4 height 5
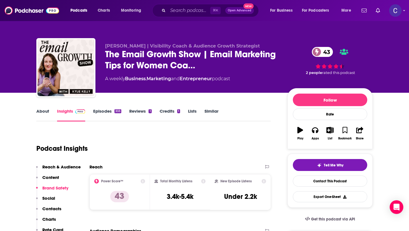
click at [210, 112] on link "Similar" at bounding box center [212, 114] width 14 height 13
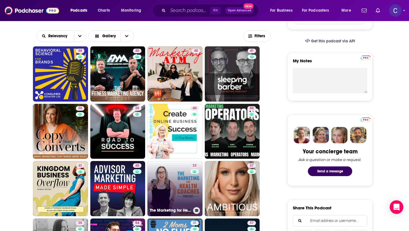
scroll to position [188, 0]
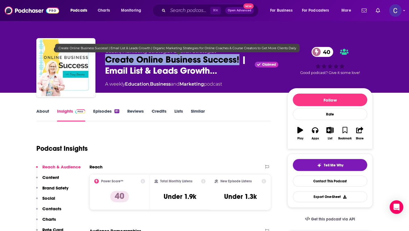
drag, startPoint x: 240, startPoint y: 61, endPoint x: 105, endPoint y: 62, distance: 134.5
click at [105, 62] on span "Create Online Business Success! | Email List & Leads Growth…" at bounding box center [179, 65] width 148 height 22
copy h2 "Create Online Business Success!"
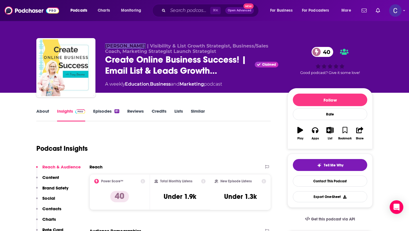
drag, startPoint x: 105, startPoint y: 47, endPoint x: 138, endPoint y: 47, distance: 33.0
click at [138, 47] on div "Tracy Beavers | Visibility & List Growth Strategist, Business/Sales Coach, Mark…" at bounding box center [204, 68] width 337 height 61
copy span "Tracy Beavers"
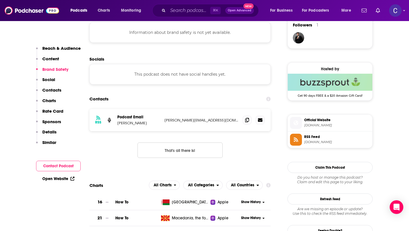
scroll to position [420, 0]
click at [250, 121] on span at bounding box center [247, 119] width 9 height 9
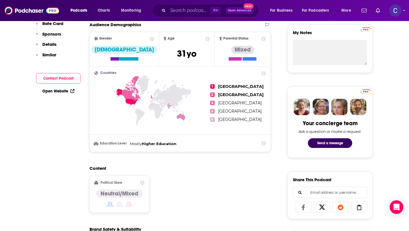
scroll to position [0, 0]
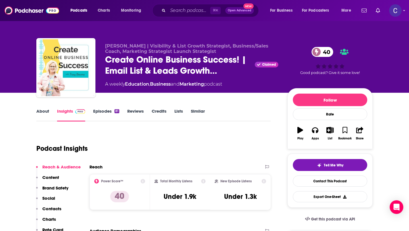
click at [200, 112] on link "Similar" at bounding box center [198, 114] width 14 height 13
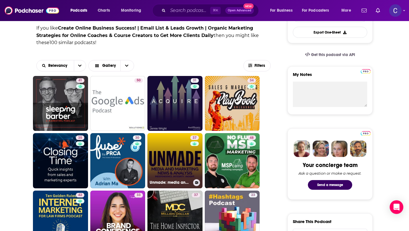
scroll to position [249, 0]
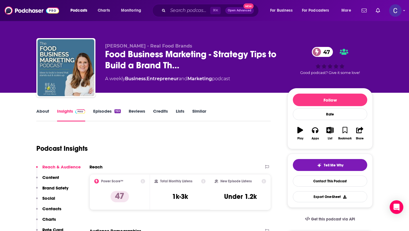
click at [46, 114] on link "About" at bounding box center [42, 114] width 13 height 13
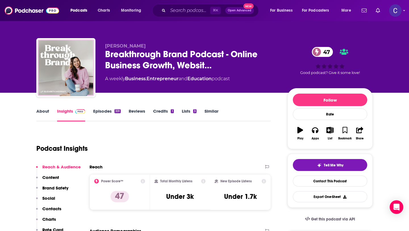
click at [43, 112] on link "About" at bounding box center [42, 114] width 13 height 13
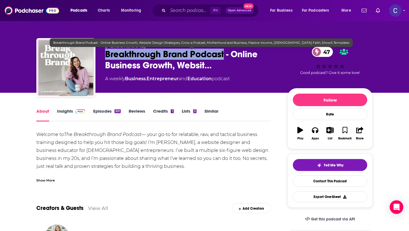
drag, startPoint x: 225, startPoint y: 53, endPoint x: 104, endPoint y: 52, distance: 121.1
click at [104, 52] on div "Elizabeth McCravy Breakthrough Brand Podcast - Online Business Growth, Websit… …" at bounding box center [204, 68] width 337 height 61
copy h1 "Breakthrough Brand Podcast"
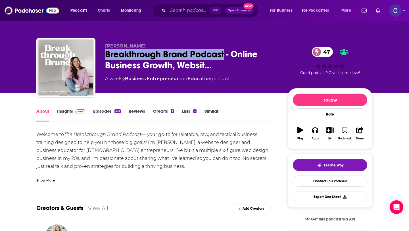
drag, startPoint x: 104, startPoint y: 44, endPoint x: 178, endPoint y: 45, distance: 73.6
click at [178, 45] on div "Elizabeth McCravy Breakthrough Brand Podcast - Online Business Growth, Websit… …" at bounding box center [204, 68] width 337 height 61
copy span "Elizabeth McCravy"
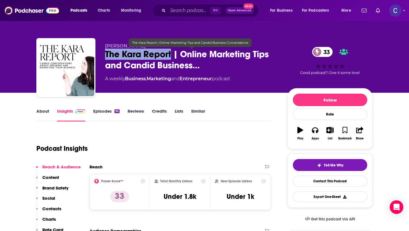
drag, startPoint x: 104, startPoint y: 54, endPoint x: 171, endPoint y: 57, distance: 66.9
click at [171, 57] on div "[PERSON_NAME] The [PERSON_NAME] Report | Online Marketing Tips and Candid Busin…" at bounding box center [204, 68] width 337 height 61
copy h2 "The Kara Report"
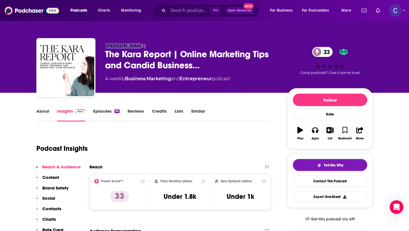
drag, startPoint x: 106, startPoint y: 45, endPoint x: 151, endPoint y: 45, distance: 45.2
click at [151, 45] on p "[PERSON_NAME]" at bounding box center [191, 45] width 173 height 5
copy span "[PERSON_NAME]"
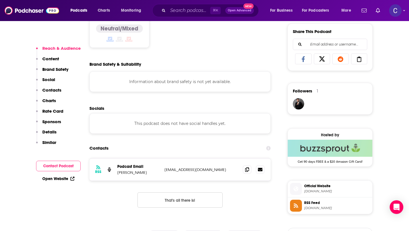
scroll to position [381, 0]
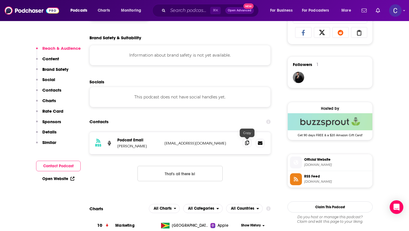
click at [248, 141] on icon at bounding box center [247, 142] width 4 height 5
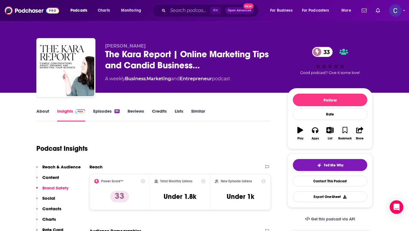
click at [198, 115] on link "Similar" at bounding box center [198, 114] width 14 height 13
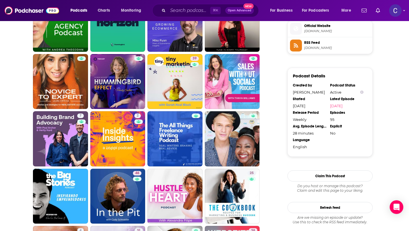
scroll to position [515, 0]
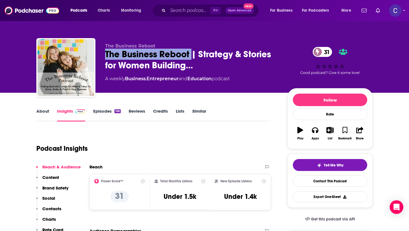
drag, startPoint x: 191, startPoint y: 57, endPoint x: 99, endPoint y: 54, distance: 91.6
click at [99, 54] on div "The Business Reboot The Business Reboot | Strategy & Stories for Women Building…" at bounding box center [204, 68] width 337 height 61
copy h2 "The Business Reboot"
click at [43, 113] on link "About" at bounding box center [42, 114] width 13 height 13
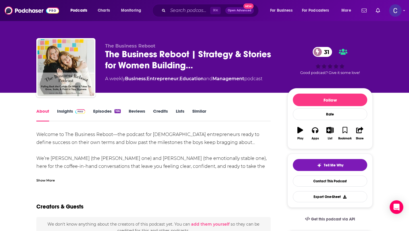
drag, startPoint x: 128, startPoint y: 158, endPoint x: 51, endPoint y: 160, distance: 76.8
click at [51, 159] on div "Welcome to The Business Reboot—the podcast for female entrepreneurs ready to de…" at bounding box center [153, 225] width 235 height 191
copy div "Melissa (the young one) and Corry"
click at [61, 116] on link "Insights" at bounding box center [71, 114] width 28 height 13
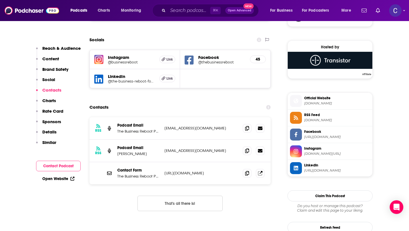
scroll to position [443, 0]
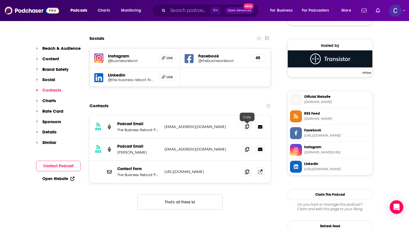
click at [244, 130] on span at bounding box center [247, 126] width 9 height 9
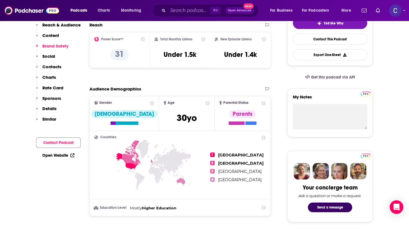
scroll to position [0, 0]
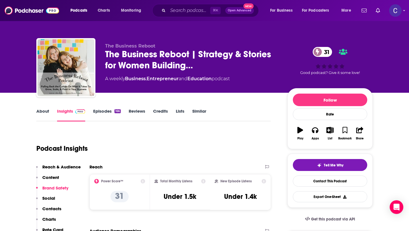
click at [201, 111] on link "Similar" at bounding box center [199, 114] width 14 height 13
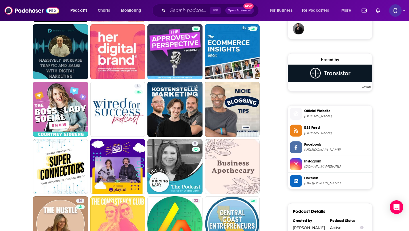
scroll to position [439, 0]
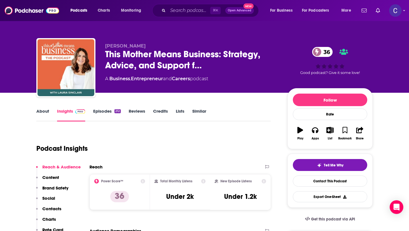
click at [44, 114] on link "About" at bounding box center [42, 114] width 13 height 13
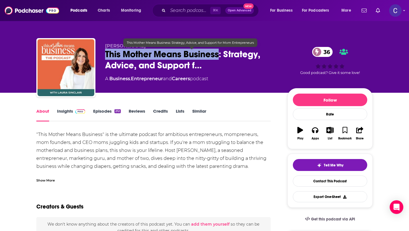
drag, startPoint x: 221, startPoint y: 55, endPoint x: 102, endPoint y: 55, distance: 118.3
click at [102, 55] on div "[PERSON_NAME] This Mother Means Business: Strategy, Advice, and Support f… 36 A…" at bounding box center [204, 68] width 337 height 61
copy h1 "This Mother Means Business"
drag, startPoint x: 106, startPoint y: 43, endPoint x: 142, endPoint y: 48, distance: 35.7
click at [142, 48] on div "[PERSON_NAME] This Mother Means Business: Strategy, Advice, and Support f… 36 A…" at bounding box center [191, 65] width 173 height 45
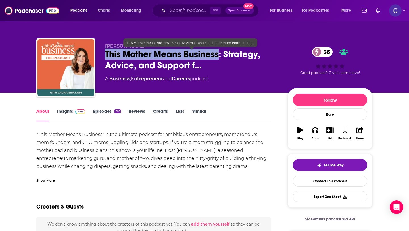
copy span "[PERSON_NAME]"
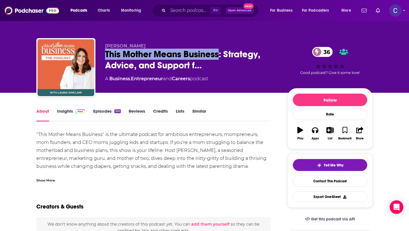
click at [59, 113] on link "Insights" at bounding box center [71, 114] width 28 height 13
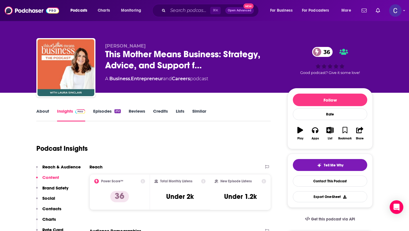
click at [196, 111] on link "Similar" at bounding box center [199, 114] width 14 height 13
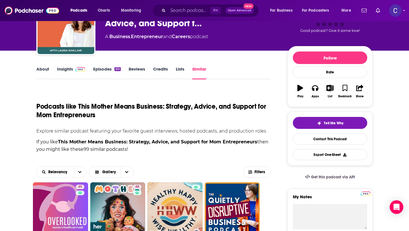
scroll to position [155, 0]
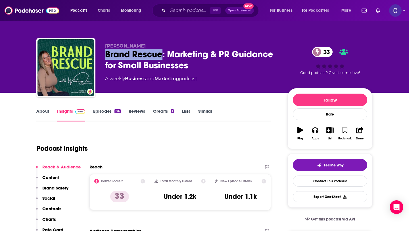
drag, startPoint x: 161, startPoint y: 56, endPoint x: 105, endPoint y: 53, distance: 56.3
click at [105, 53] on div "Brand Rescue: Marketing & PR Guidance for Small Businesses 33" at bounding box center [191, 60] width 173 height 22
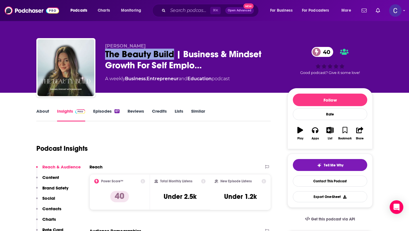
drag, startPoint x: 174, startPoint y: 52, endPoint x: 101, endPoint y: 55, distance: 73.1
click at [101, 55] on div "Zaara King The Beauty Build | Business & Mindset Growth For Self Emplo… 40 A we…" at bounding box center [204, 68] width 337 height 61
copy h2 "The Beauty Build"
drag, startPoint x: 106, startPoint y: 45, endPoint x: 142, endPoint y: 45, distance: 35.5
click at [142, 45] on p "Zaara King" at bounding box center [191, 45] width 173 height 5
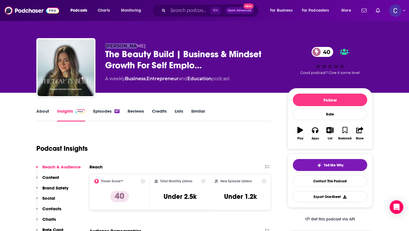
copy span "Zaara King"
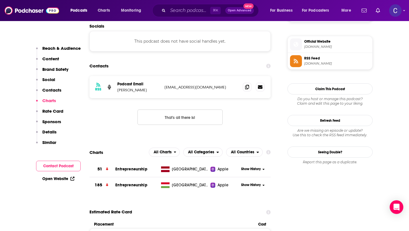
scroll to position [450, 0]
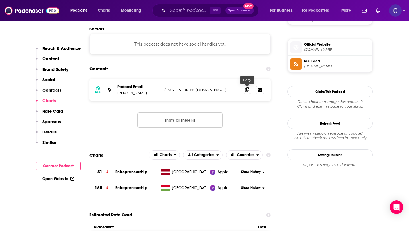
click at [248, 88] on icon at bounding box center [247, 89] width 4 height 5
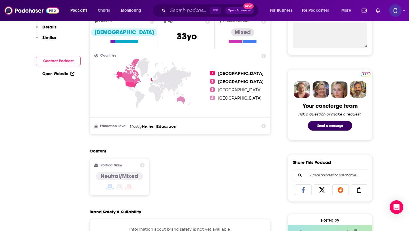
scroll to position [0, 0]
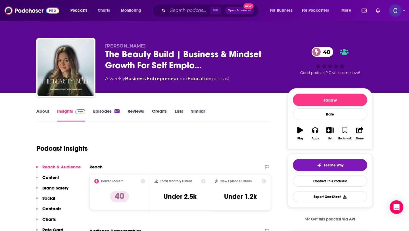
click at [200, 114] on link "Similar" at bounding box center [198, 114] width 14 height 13
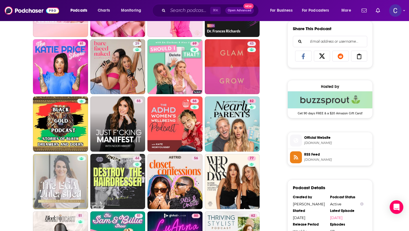
scroll to position [365, 0]
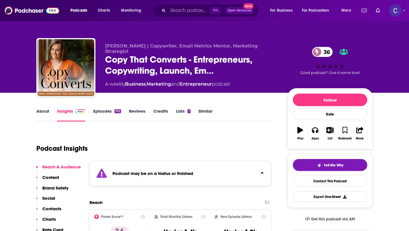
drag, startPoint x: 174, startPoint y: 57, endPoint x: 184, endPoint y: 56, distance: 10.0
click at [184, 56] on div "[PERSON_NAME] | Copywriter, Email Metrics Mentor, Marketing Strategist Copy Tha…" at bounding box center [204, 68] width 337 height 61
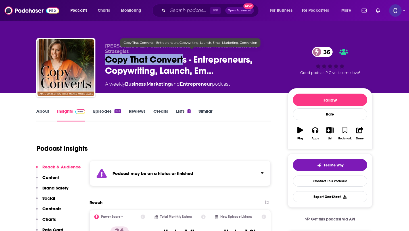
click at [202, 111] on link "Similar" at bounding box center [206, 114] width 14 height 13
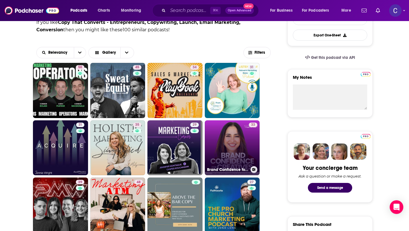
scroll to position [194, 0]
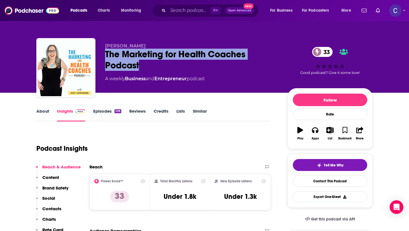
drag, startPoint x: 169, startPoint y: 60, endPoint x: 105, endPoint y: 54, distance: 64.2
click at [105, 54] on div "The Marketing for Health Coaches Podcast 33" at bounding box center [191, 60] width 173 height 22
copy h2 "The Marketing for Health Coaches Podcast"
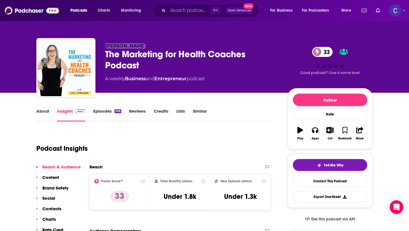
drag, startPoint x: 105, startPoint y: 44, endPoint x: 148, endPoint y: 44, distance: 43.2
click at [148, 44] on p "[PERSON_NAME]" at bounding box center [191, 45] width 173 height 5
copy span "[PERSON_NAME]"
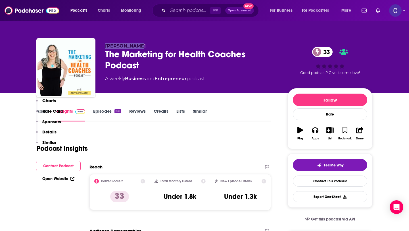
scroll to position [381, 0]
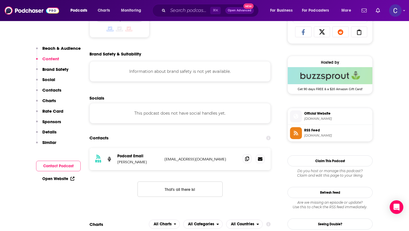
click at [245, 159] on icon at bounding box center [247, 158] width 4 height 5
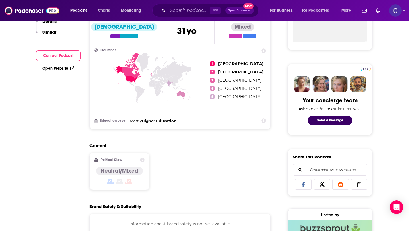
scroll to position [0, 0]
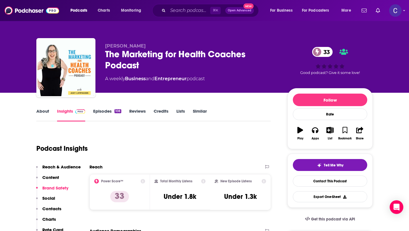
click at [204, 113] on link "Similar" at bounding box center [200, 114] width 14 height 13
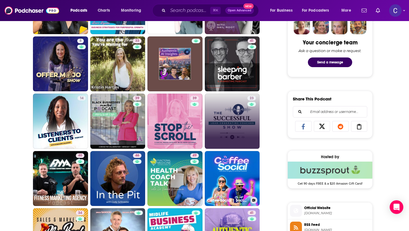
scroll to position [292, 0]
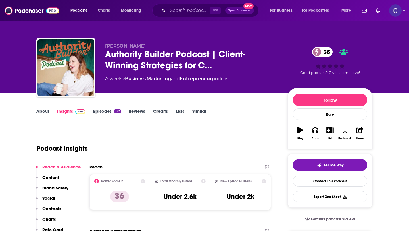
click at [40, 113] on link "About" at bounding box center [42, 114] width 13 height 13
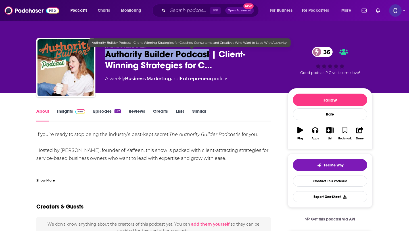
drag, startPoint x: 210, startPoint y: 57, endPoint x: 104, endPoint y: 54, distance: 106.1
click at [104, 54] on div "[PERSON_NAME] Authority Builder Podcast | Client-Winning Strategies for C… 36 A…" at bounding box center [204, 68] width 337 height 61
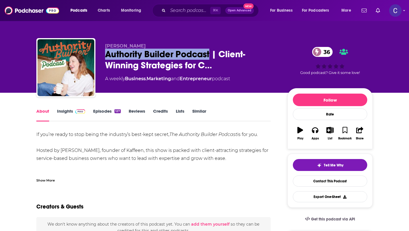
copy h1 "Authority Builder Podcast"
drag, startPoint x: 104, startPoint y: 48, endPoint x: 162, endPoint y: 45, distance: 57.8
click at [162, 45] on div "[PERSON_NAME] Authority Builder Podcast | Client-Winning Strategies for C… 36 A…" at bounding box center [204, 68] width 337 height 61
copy span "[PERSON_NAME]"
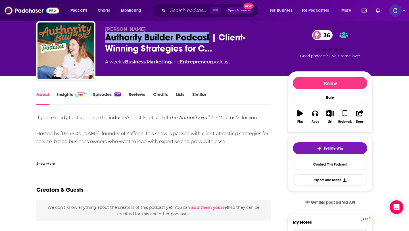
scroll to position [22, 0]
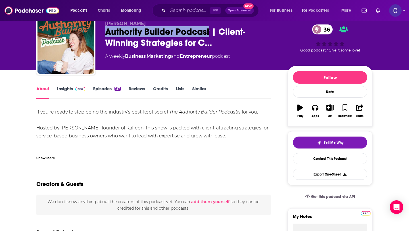
click at [66, 91] on link "Insights" at bounding box center [71, 92] width 28 height 13
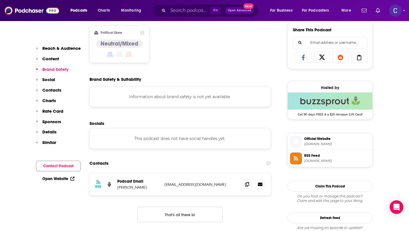
scroll to position [362, 0]
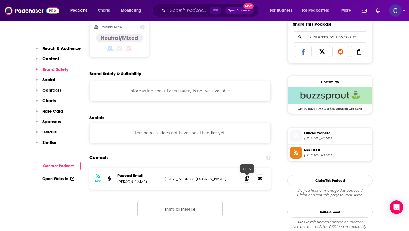
click at [248, 179] on icon at bounding box center [247, 178] width 4 height 5
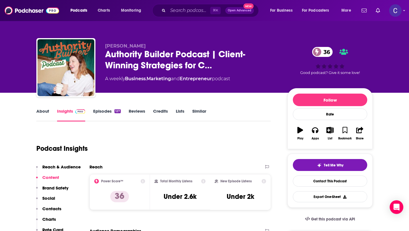
click at [203, 111] on link "Similar" at bounding box center [199, 114] width 14 height 13
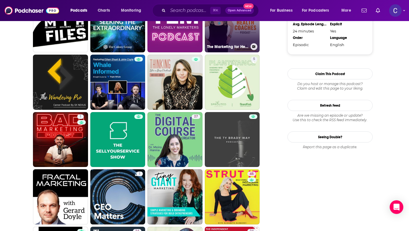
scroll to position [572, 0]
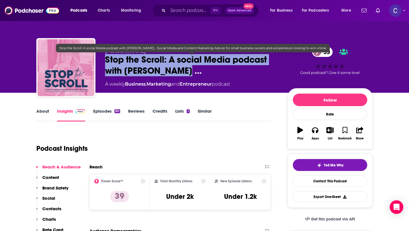
drag, startPoint x: 183, startPoint y: 72, endPoint x: 105, endPoint y: 61, distance: 78.2
click at [105, 61] on span "Stop the Scroll: A social Media podcast with Heidi Schmidt …" at bounding box center [191, 65] width 173 height 22
copy h2 "Stop the Scroll: A social Media podcast with Heidi Schmidt"
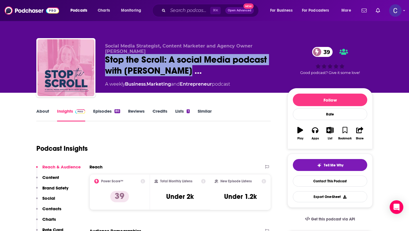
click at [209, 112] on link "Similar" at bounding box center [205, 114] width 14 height 13
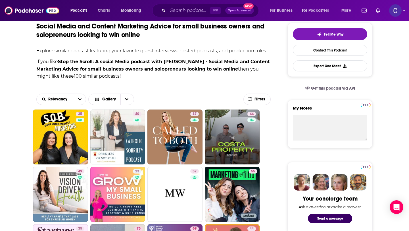
scroll to position [192, 0]
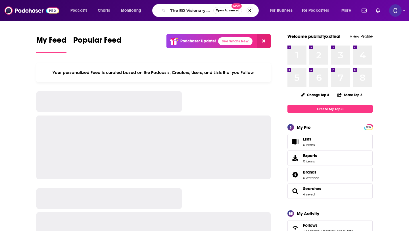
type input "The EO Visionary Voices Podcast"
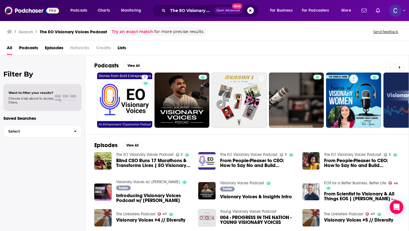
click at [250, 12] on button "Search podcasts, credits, & more..." at bounding box center [250, 10] width 7 height 7
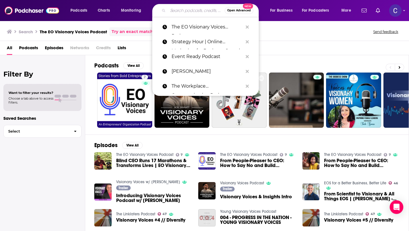
click at [204, 12] on input "Search podcasts, credits, & more..." at bounding box center [196, 10] width 57 height 9
paste input "Just Grow With It with [PERSON_NAME]"
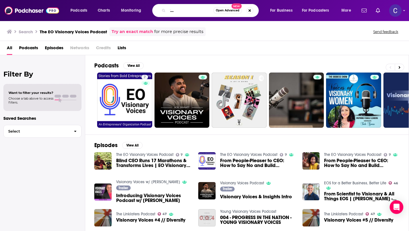
type input "Just Grow With It with [PERSON_NAME]"
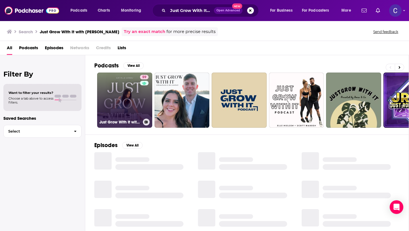
click at [127, 106] on link "59 Just Grow With It with [PERSON_NAME]" at bounding box center [124, 99] width 55 height 55
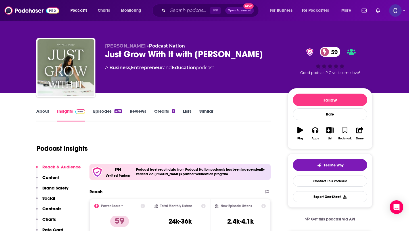
click at [204, 111] on link "Similar" at bounding box center [207, 114] width 14 height 13
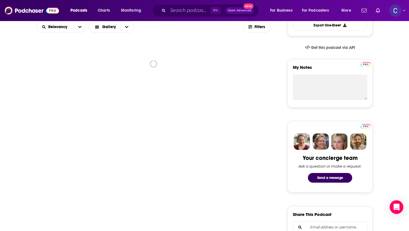
scroll to position [171, 0]
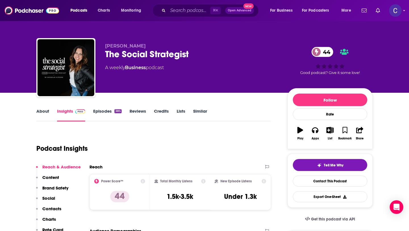
click at [40, 111] on link "About" at bounding box center [42, 114] width 13 height 13
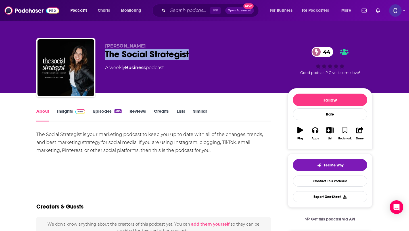
drag, startPoint x: 196, startPoint y: 59, endPoint x: 107, endPoint y: 56, distance: 88.7
click at [107, 56] on div "The Social Strategist 44" at bounding box center [191, 54] width 173 height 11
copy h1 "The Social Strategist"
click at [105, 115] on link "Episodes 385" at bounding box center [107, 114] width 28 height 13
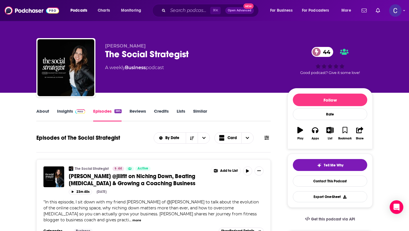
drag, startPoint x: 107, startPoint y: 47, endPoint x: 142, endPoint y: 47, distance: 35.2
click at [142, 47] on span "[PERSON_NAME]" at bounding box center [125, 45] width 41 height 5
drag, startPoint x: 148, startPoint y: 47, endPoint x: 103, endPoint y: 47, distance: 44.3
click at [103, 47] on div "[PERSON_NAME] The Social Strategist 44 A weekly Business podcast 44 Good podcas…" at bounding box center [204, 68] width 337 height 61
copy span "[PERSON_NAME]"
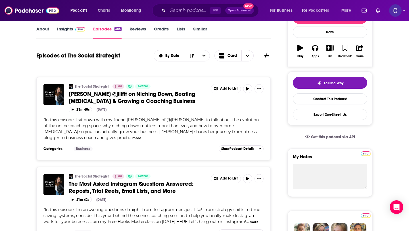
scroll to position [68, 0]
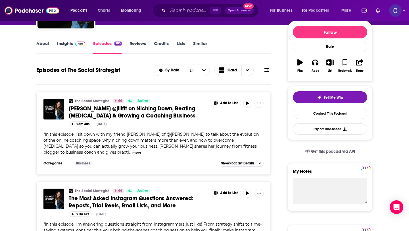
click at [63, 45] on link "Insights" at bounding box center [71, 47] width 28 height 13
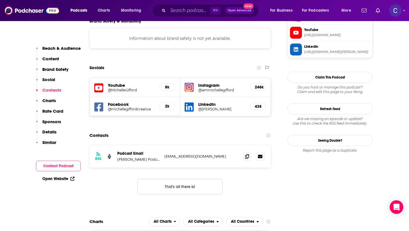
scroll to position [539, 0]
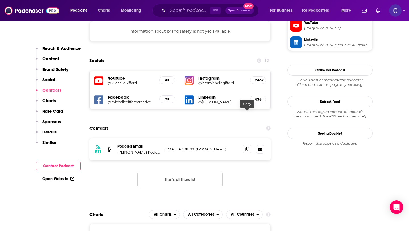
click at [245, 145] on span at bounding box center [247, 149] width 9 height 9
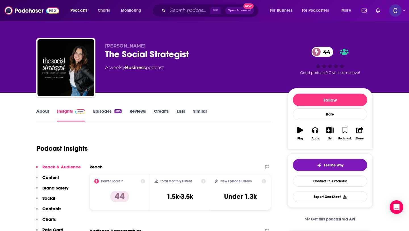
click at [200, 114] on link "Similar" at bounding box center [200, 114] width 14 height 13
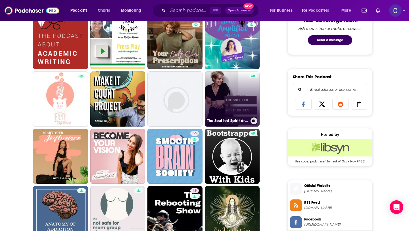
scroll to position [310, 0]
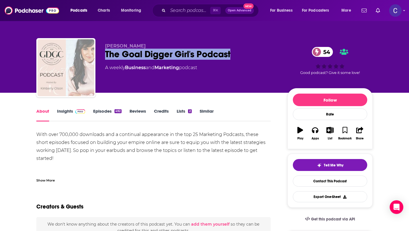
drag, startPoint x: 239, startPoint y: 55, endPoint x: 103, endPoint y: 58, distance: 135.9
click at [103, 58] on div "Kimberly Olson The Goal Digger Girl's Podcast 54 A weekly Business and Marketin…" at bounding box center [204, 68] width 337 height 61
copy h1 "The Goal Digger Girl's Podcast"
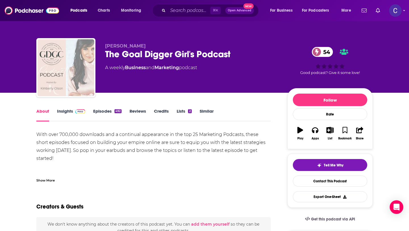
click at [49, 178] on div "Show More" at bounding box center [45, 179] width 18 height 5
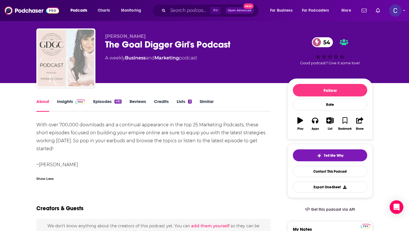
scroll to position [3, 0]
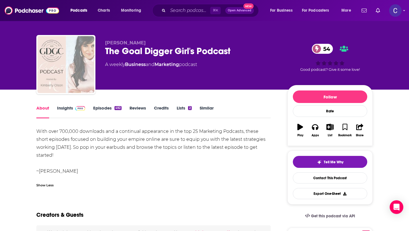
drag, startPoint x: 107, startPoint y: 43, endPoint x: 155, endPoint y: 43, distance: 48.0
click at [155, 43] on p "Kimberly Olson" at bounding box center [191, 42] width 173 height 5
copy span "Kimberly Olson"
click at [74, 110] on span at bounding box center [79, 107] width 12 height 5
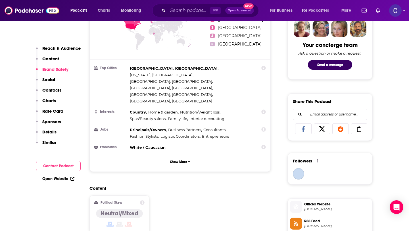
scroll to position [528, 0]
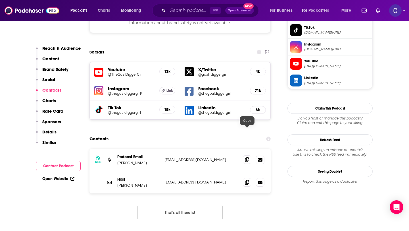
click at [248, 157] on icon at bounding box center [247, 159] width 4 height 5
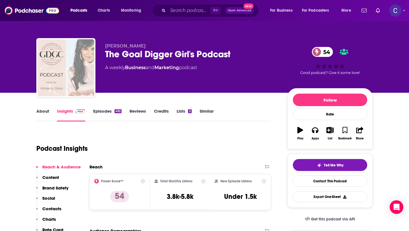
click at [202, 114] on link "Similar" at bounding box center [207, 114] width 14 height 13
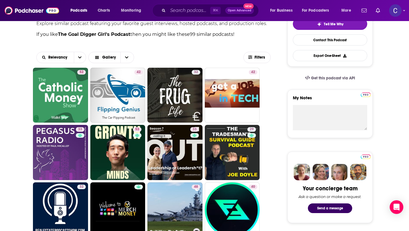
scroll to position [140, 0]
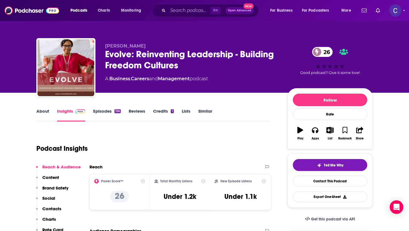
click at [42, 116] on link "About" at bounding box center [42, 114] width 13 height 13
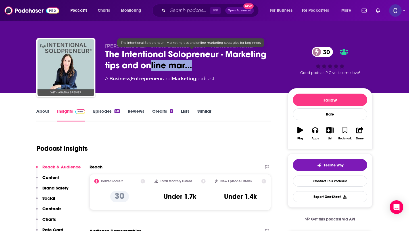
drag, startPoint x: 204, startPoint y: 66, endPoint x: 149, endPoint y: 61, distance: 54.8
click at [149, 61] on span "The Intentional Solopreneur - Marketing tips and online mar…" at bounding box center [191, 60] width 173 height 22
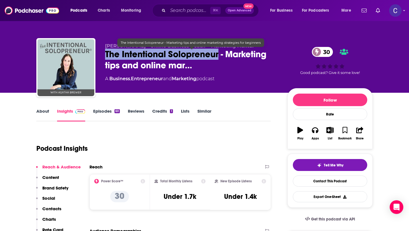
drag, startPoint x: 220, startPoint y: 57, endPoint x: 103, endPoint y: 55, distance: 117.1
click at [103, 55] on div "[PERSON_NAME] - Online Business Coach + Marketing Mentor The Intentional Solopr…" at bounding box center [204, 68] width 337 height 61
copy h2 "The Intentional Solopreneur"
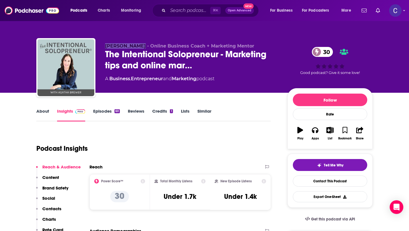
drag, startPoint x: 105, startPoint y: 47, endPoint x: 141, endPoint y: 48, distance: 35.8
click at [141, 48] on span "[PERSON_NAME] - Online Business Coach + Marketing Mentor" at bounding box center [179, 45] width 149 height 5
copy span "[PERSON_NAME]"
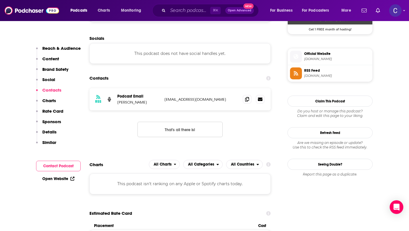
scroll to position [442, 0]
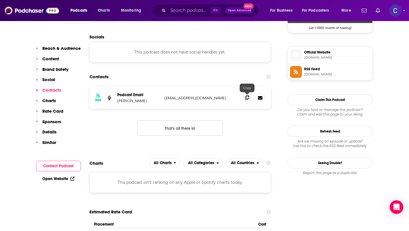
click at [248, 99] on icon at bounding box center [247, 97] width 4 height 5
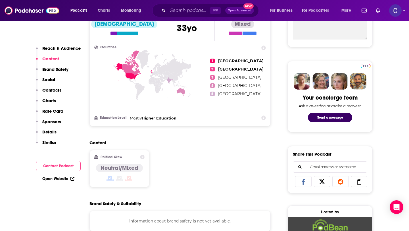
scroll to position [0, 0]
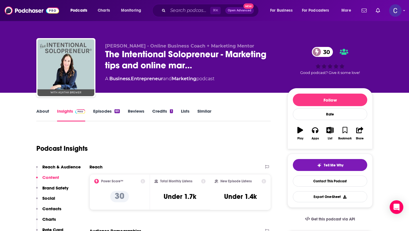
click at [106, 114] on link "Episodes 60" at bounding box center [106, 114] width 27 height 13
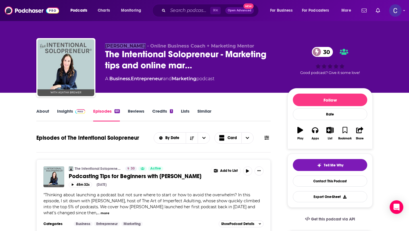
drag, startPoint x: 105, startPoint y: 47, endPoint x: 141, endPoint y: 47, distance: 36.1
click at [141, 47] on div "Agatha Brewer - Online Business Coach + Marketing Mentor The Intentional Solopr…" at bounding box center [204, 68] width 337 height 61
copy span "Agatha Brewer"
click at [202, 111] on link "Similar" at bounding box center [205, 114] width 14 height 13
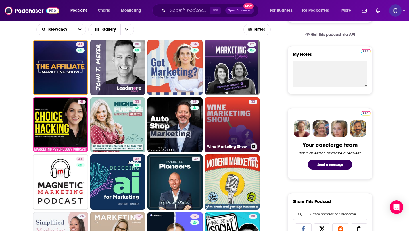
scroll to position [320, 0]
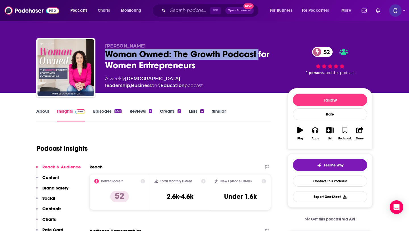
drag, startPoint x: 260, startPoint y: 53, endPoint x: 108, endPoint y: 53, distance: 152.1
click at [108, 53] on div "Woman Owned: The Growth Podcast for Women Entrepreneurs 52" at bounding box center [191, 60] width 173 height 22
copy h2 "Woman Owned: The Growth Podcast"
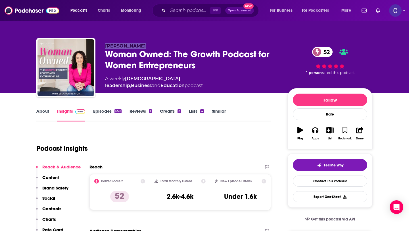
drag, startPoint x: 104, startPoint y: 46, endPoint x: 138, endPoint y: 46, distance: 33.8
click at [138, 46] on div "[PERSON_NAME] Woman Owned: The Growth Podcast for Women Entrepreneurs 52 A week…" at bounding box center [204, 68] width 337 height 61
drag, startPoint x: 144, startPoint y: 46, endPoint x: 107, endPoint y: 45, distance: 37.0
click at [107, 45] on p "[PERSON_NAME]" at bounding box center [191, 45] width 173 height 5
copy span "[PERSON_NAME]"
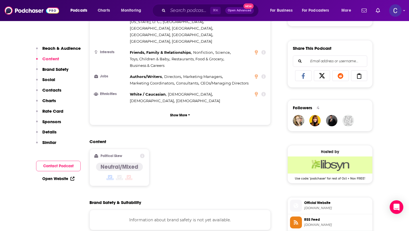
scroll to position [477, 0]
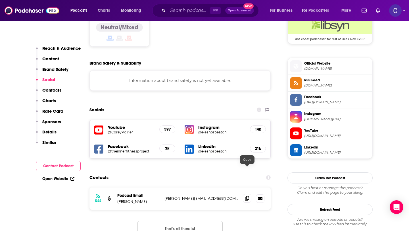
click at [246, 196] on icon at bounding box center [247, 198] width 4 height 5
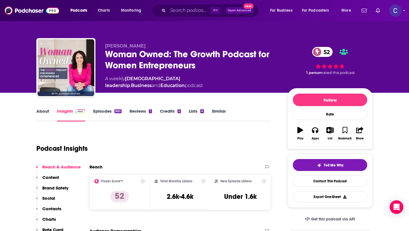
click at [220, 113] on link "Similar" at bounding box center [219, 114] width 14 height 13
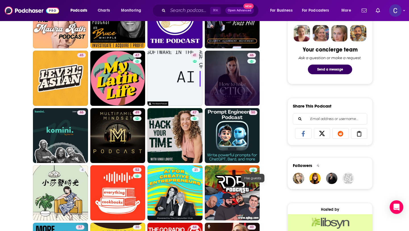
scroll to position [424, 0]
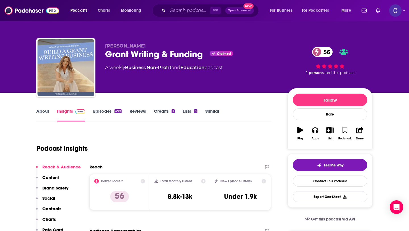
click at [47, 113] on link "About" at bounding box center [42, 114] width 13 height 13
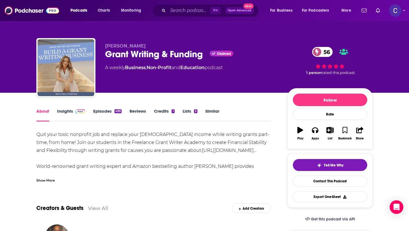
click at [209, 109] on link "Similar" at bounding box center [213, 114] width 14 height 13
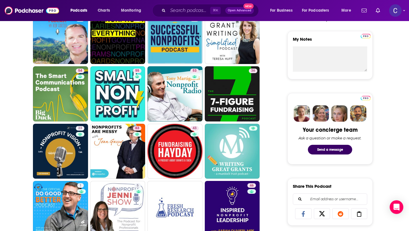
scroll to position [200, 0]
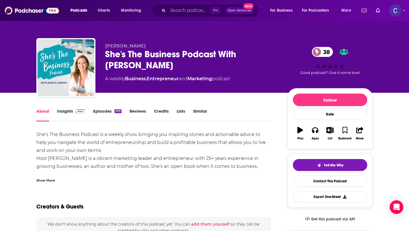
drag, startPoint x: 136, startPoint y: 67, endPoint x: 98, endPoint y: 54, distance: 39.6
click at [98, 54] on div "Jessica Osborn She's The Business Podcast With Jessica Osborn 38 A weekly Busin…" at bounding box center [204, 68] width 337 height 61
copy h1 "She's The Business Podcast With Jessica Osborn"
drag, startPoint x: 102, startPoint y: 47, endPoint x: 162, endPoint y: 48, distance: 60.3
click at [162, 48] on div "Jessica Osborn She's The Business Podcast With Jessica Osborn 38 A weekly Busin…" at bounding box center [204, 68] width 337 height 61
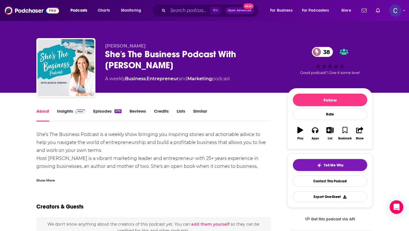
copy span "Jessica Osborn"
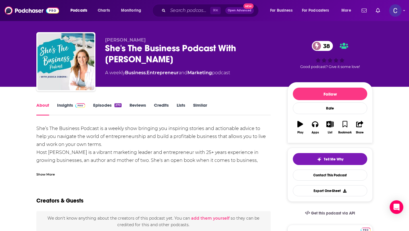
click at [64, 104] on link "Insights" at bounding box center [71, 108] width 28 height 13
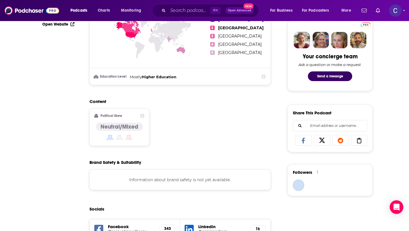
scroll to position [360, 0]
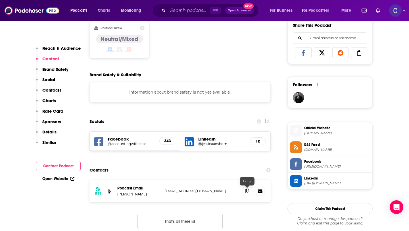
click at [249, 194] on span at bounding box center [247, 190] width 9 height 9
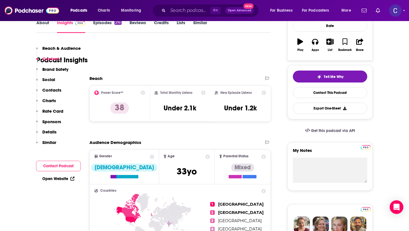
scroll to position [0, 0]
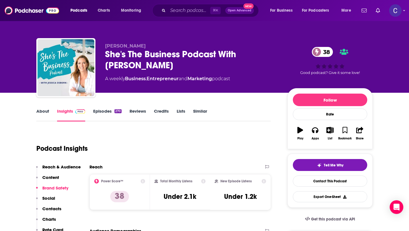
click at [202, 113] on link "Similar" at bounding box center [200, 114] width 14 height 13
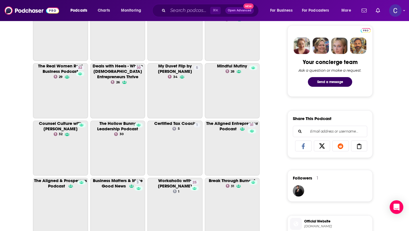
scroll to position [291, 0]
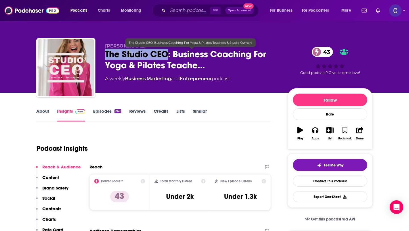
drag, startPoint x: 104, startPoint y: 56, endPoint x: 168, endPoint y: 57, distance: 63.7
click at [168, 57] on div "[PERSON_NAME] The Studio CEO: Business Coaching For Yoga & Pilates Teache… 43 A…" at bounding box center [204, 68] width 337 height 61
copy h2 "The Studio CEO"
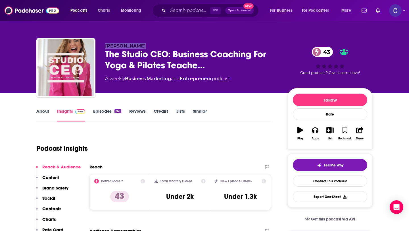
drag, startPoint x: 104, startPoint y: 46, endPoint x: 155, endPoint y: 46, distance: 51.2
click at [155, 46] on div "[PERSON_NAME] The Studio CEO: Business Coaching For Yoga & Pilates Teache… 43 A…" at bounding box center [204, 68] width 337 height 61
copy span "[PERSON_NAME]"
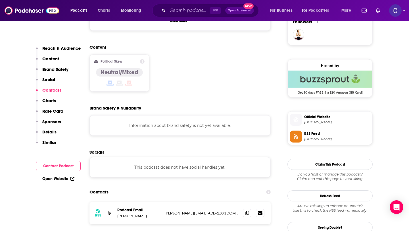
scroll to position [523, 0]
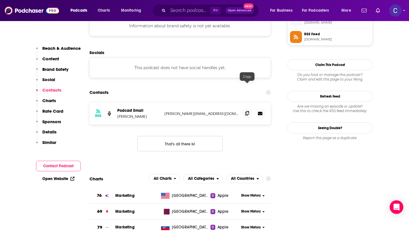
click at [247, 109] on span at bounding box center [247, 113] width 9 height 9
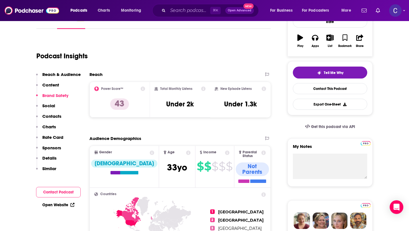
scroll to position [0, 0]
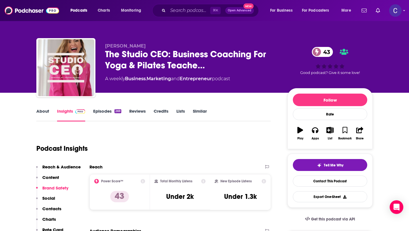
click at [203, 112] on link "Similar" at bounding box center [200, 114] width 14 height 13
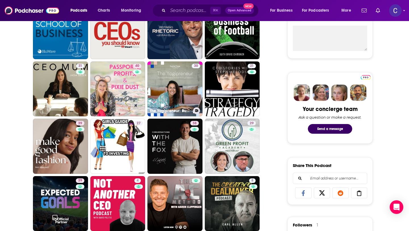
scroll to position [226, 0]
